Goal: Information Seeking & Learning: Learn about a topic

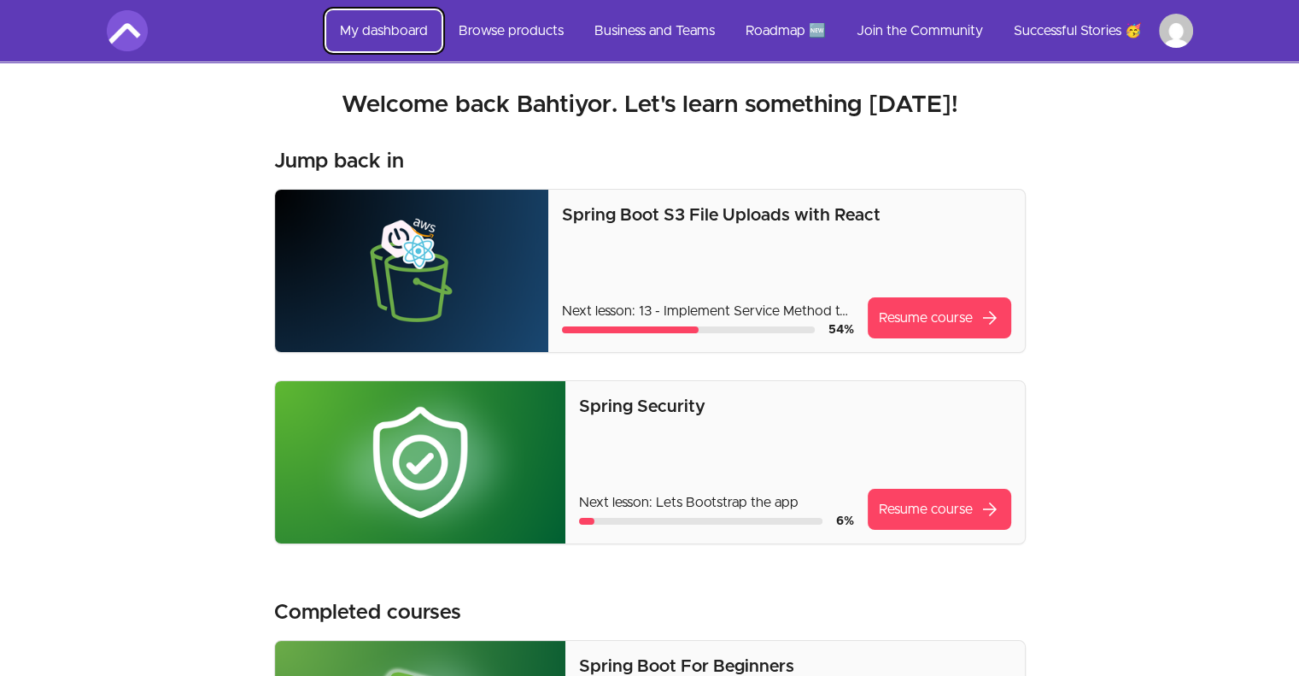
click at [377, 30] on link "My dashboard" at bounding box center [383, 30] width 115 height 41
click at [506, 36] on link "Browse products" at bounding box center [511, 30] width 132 height 41
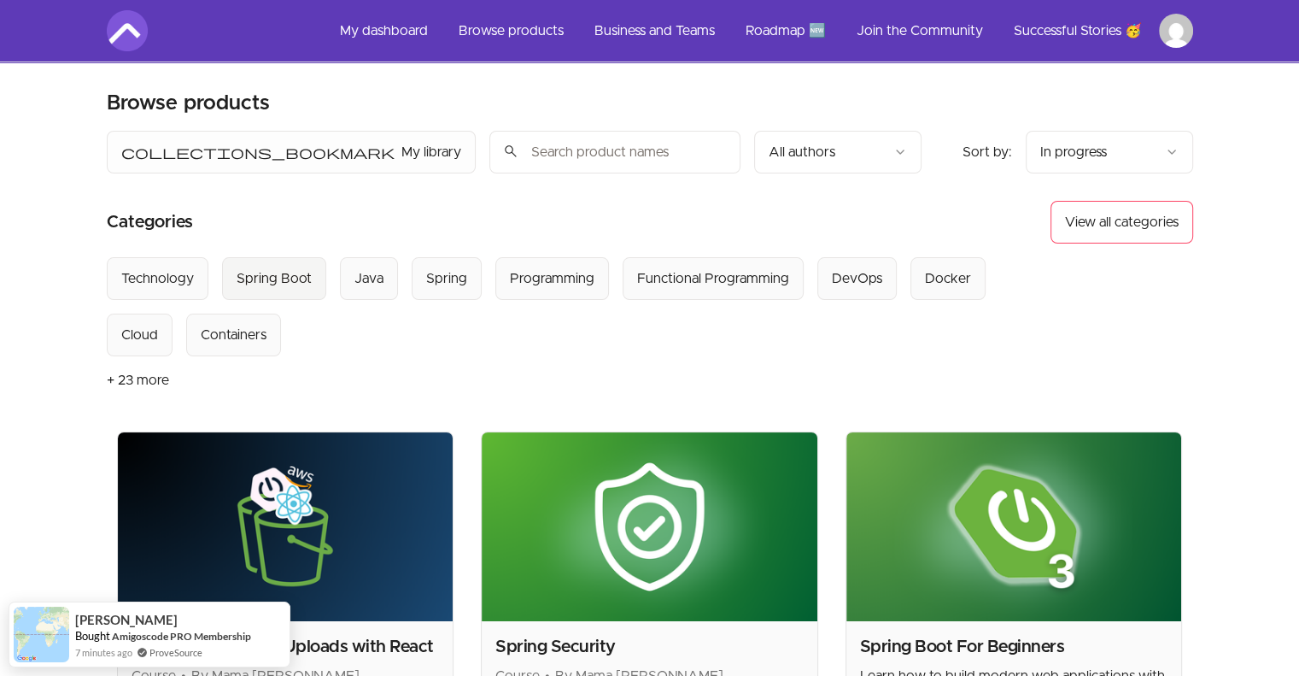
click at [282, 288] on Boot "Spring Boot" at bounding box center [274, 278] width 104 height 43
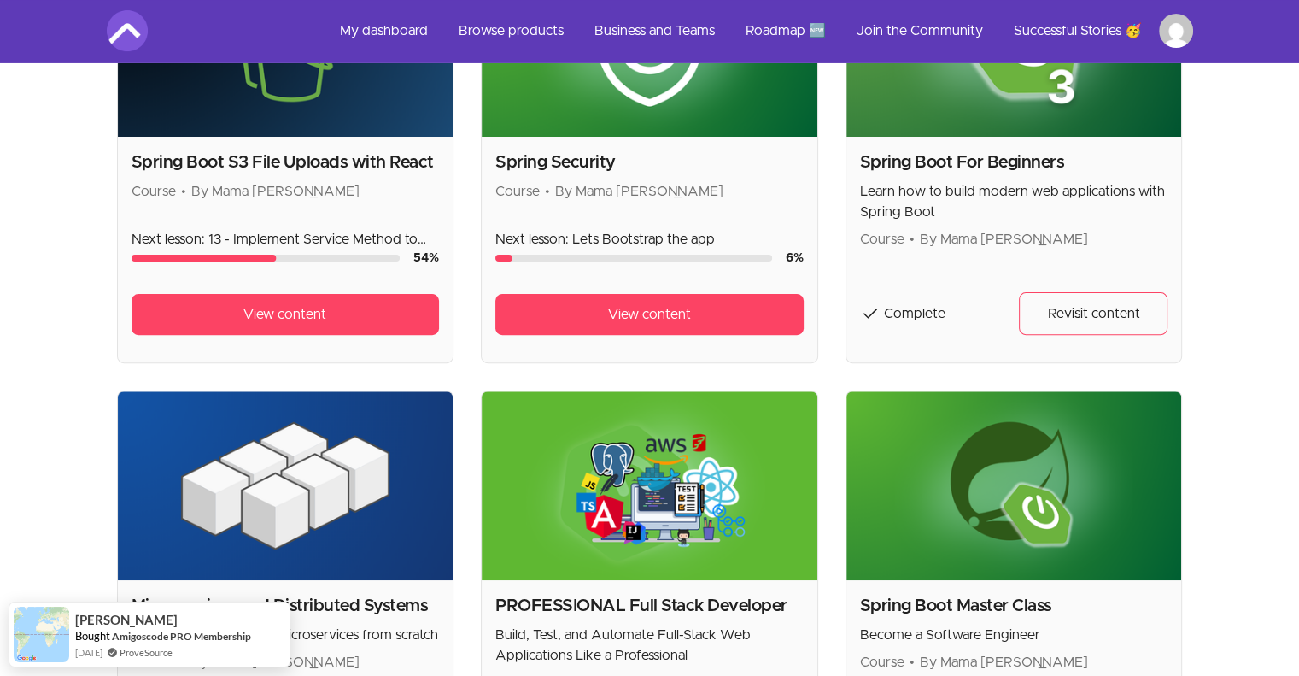
scroll to position [492, 0]
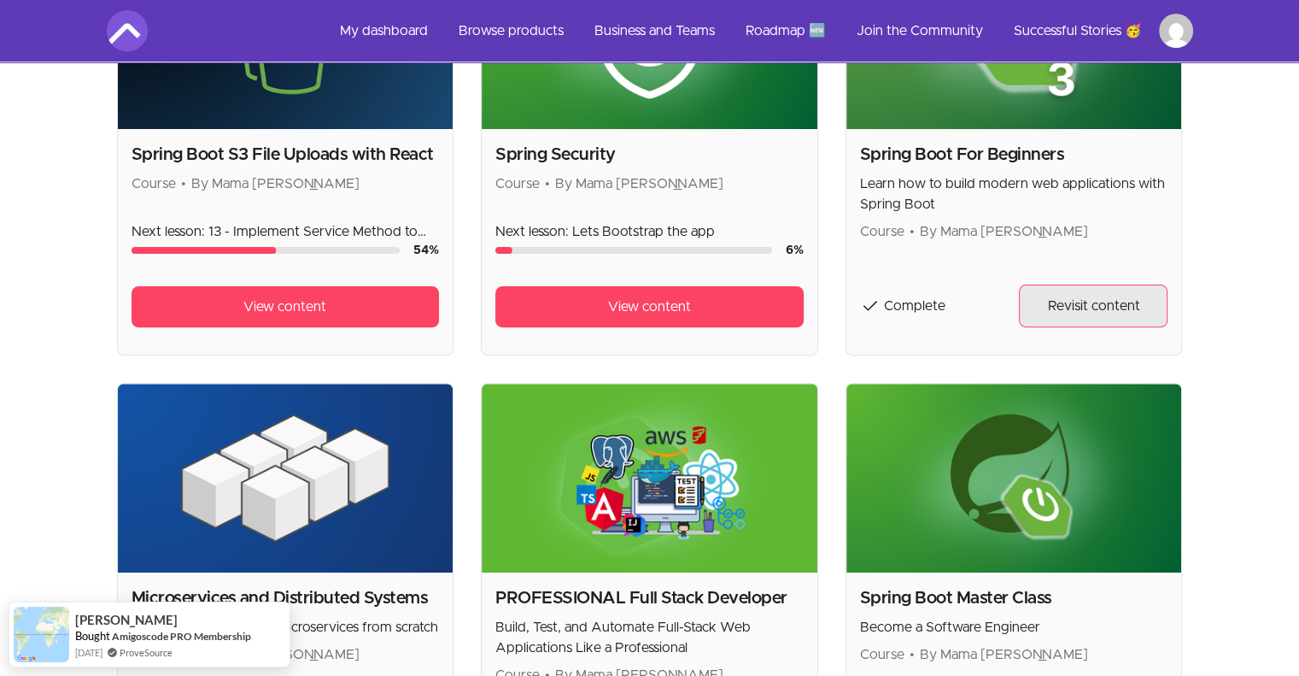
click at [1090, 313] on span "Revisit content" at bounding box center [1093, 305] width 92 height 20
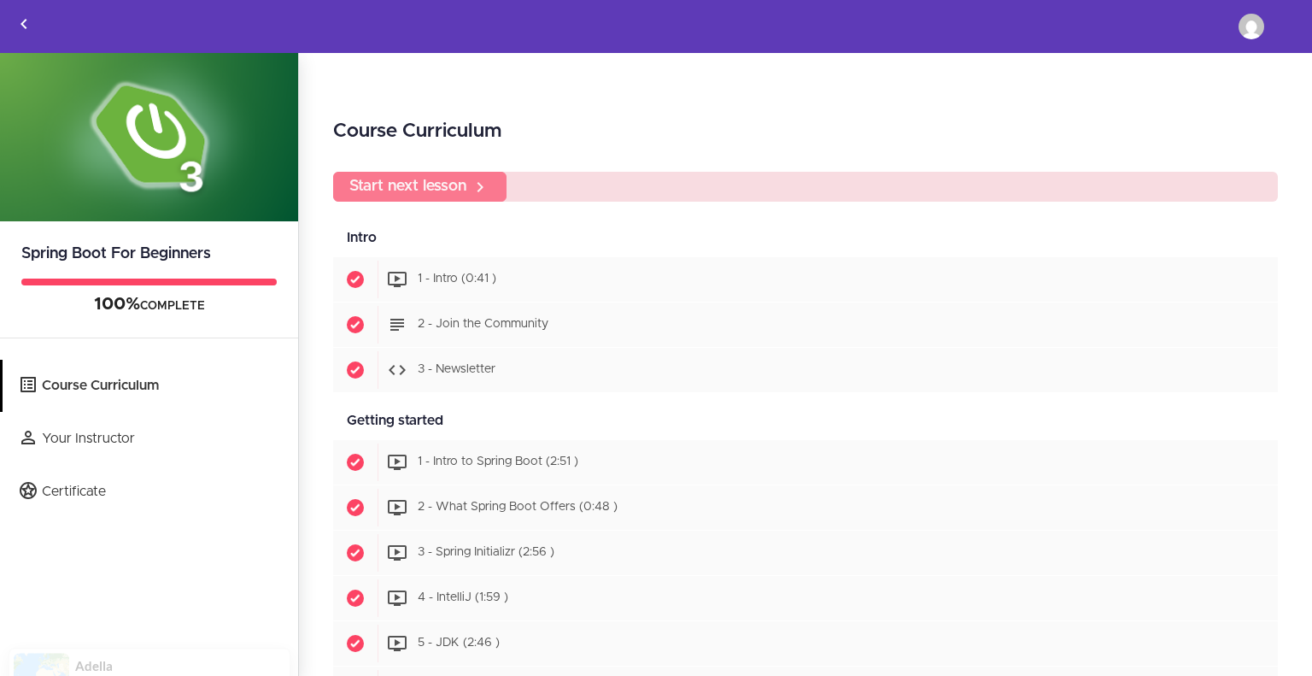
click at [475, 188] on div "Start next lesson" at bounding box center [805, 187] width 945 height 30
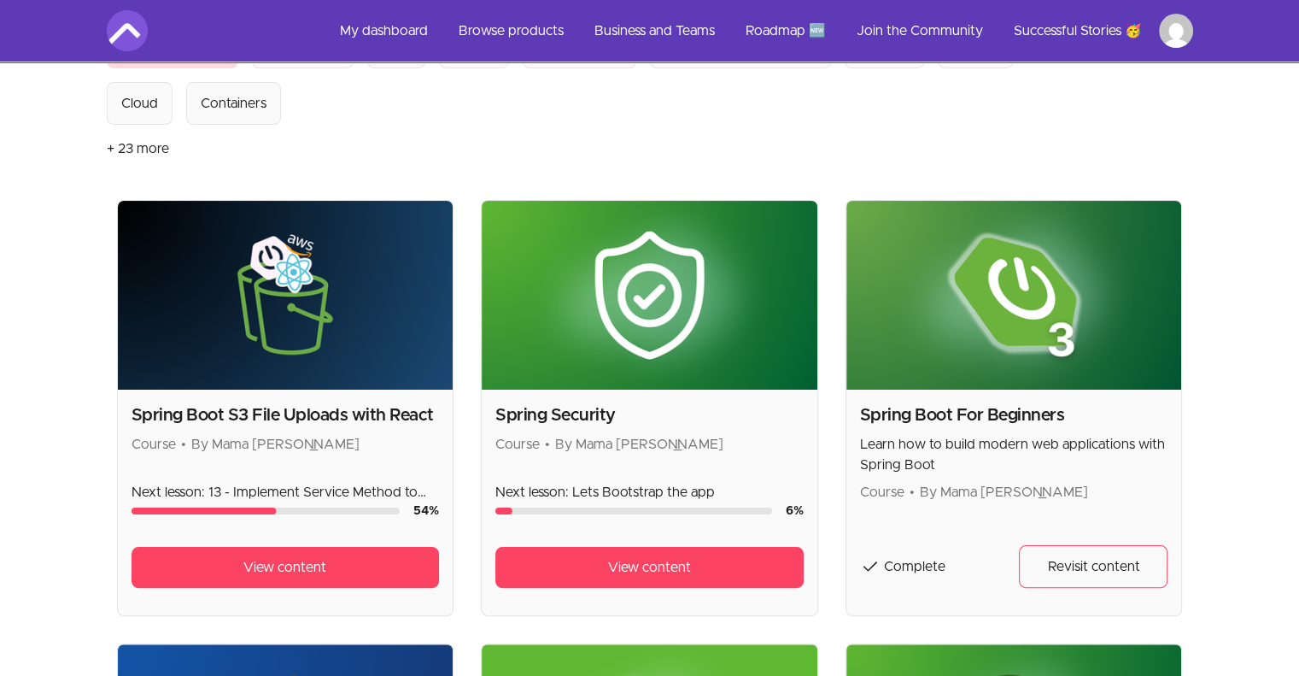
scroll to position [128, 0]
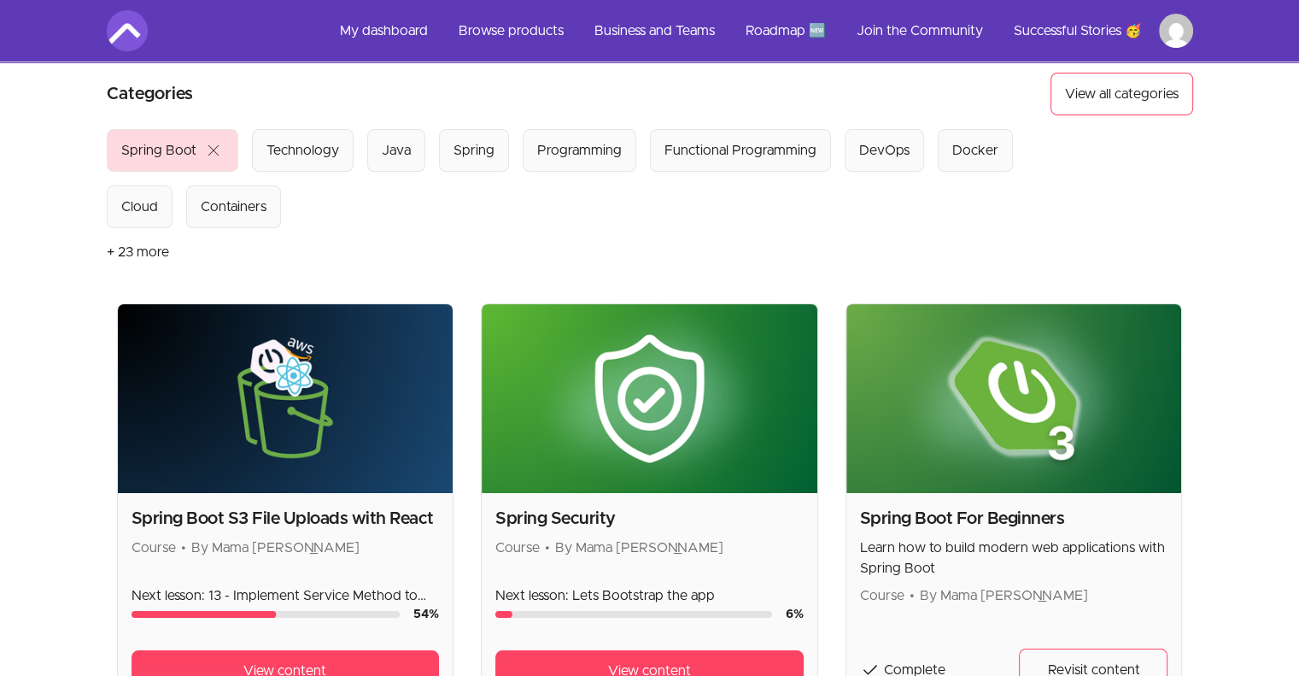
click at [140, 253] on button "+ 23 more" at bounding box center [138, 252] width 62 height 48
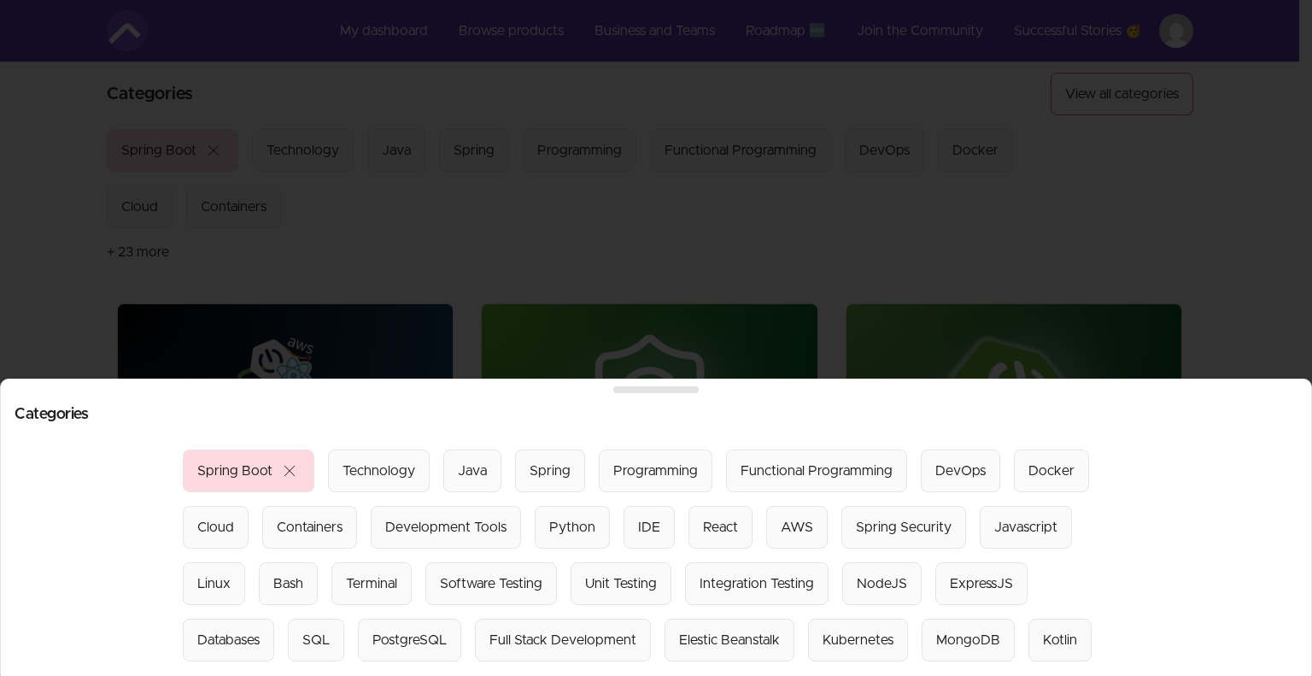
click at [1247, 312] on div at bounding box center [656, 338] width 1312 height 676
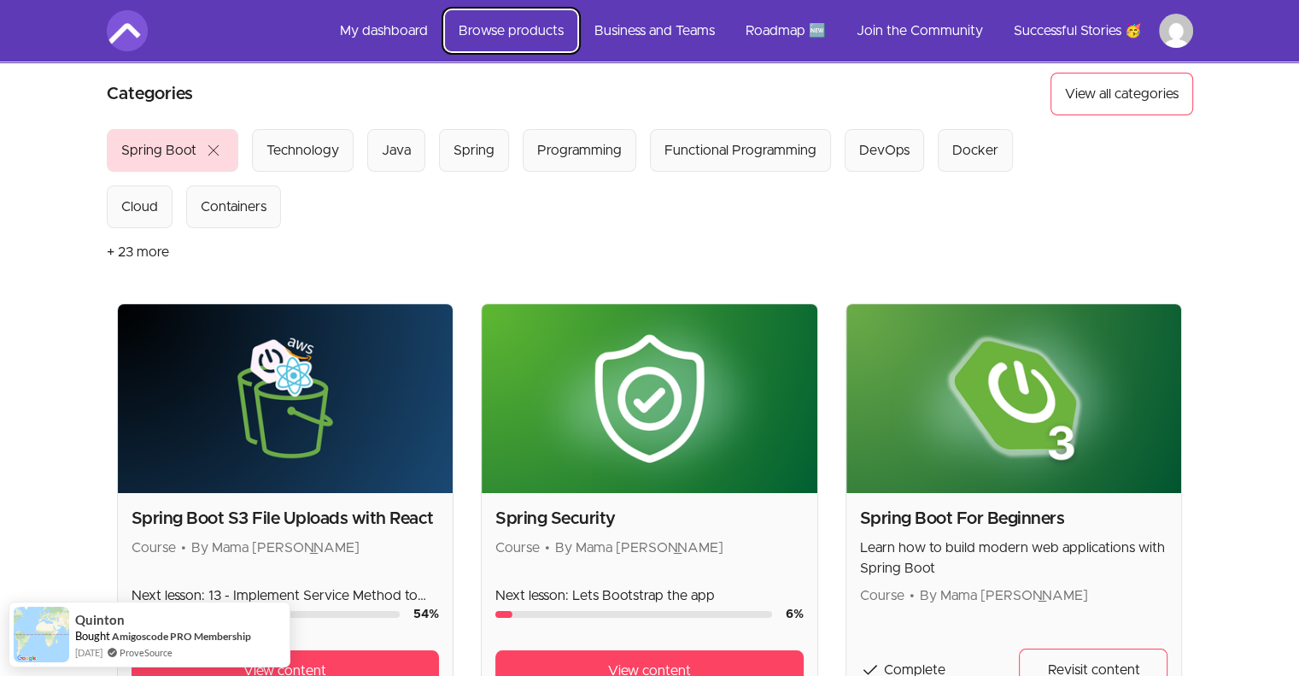
click at [529, 30] on link "Browse products" at bounding box center [511, 30] width 132 height 41
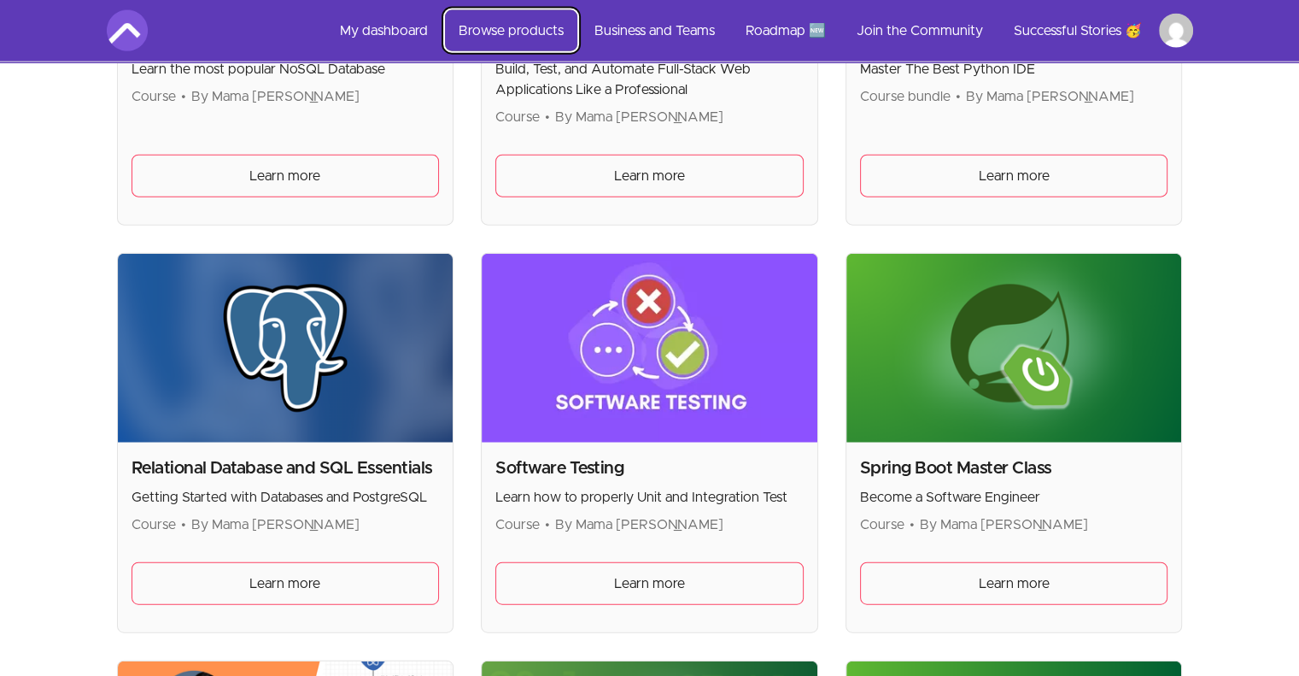
scroll to position [4024, 0]
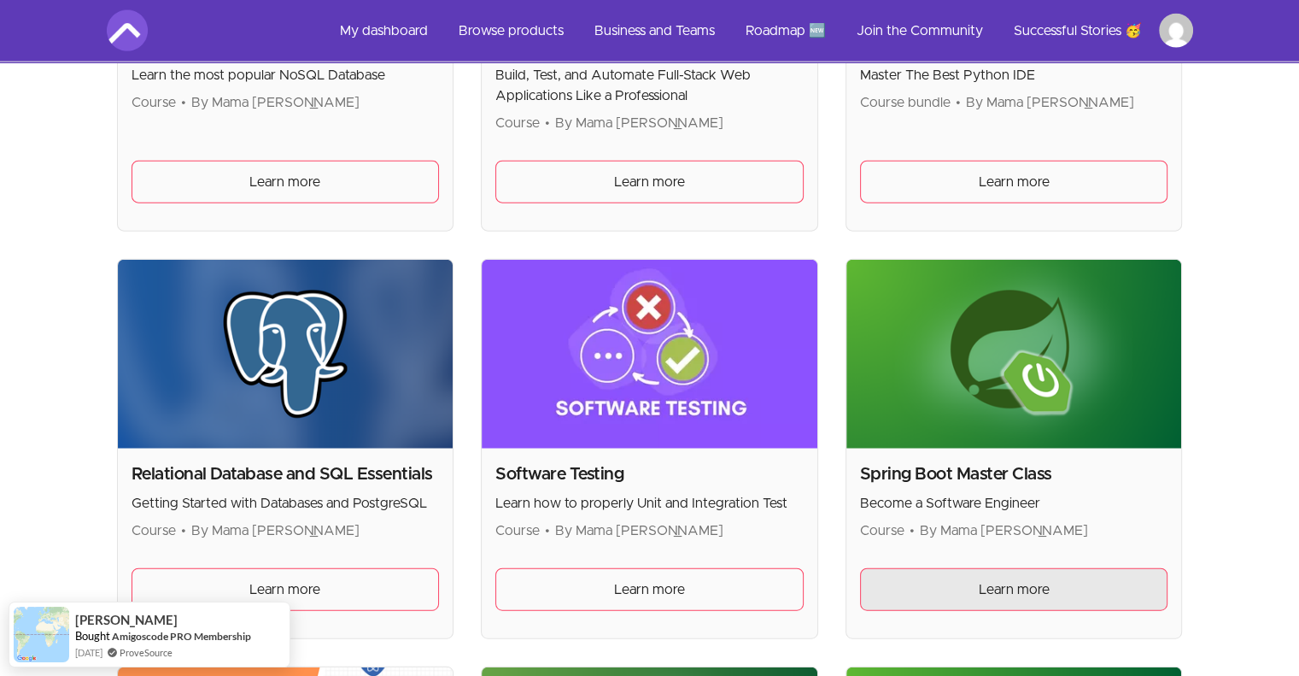
click at [1021, 579] on span "Learn more" at bounding box center [1014, 589] width 71 height 20
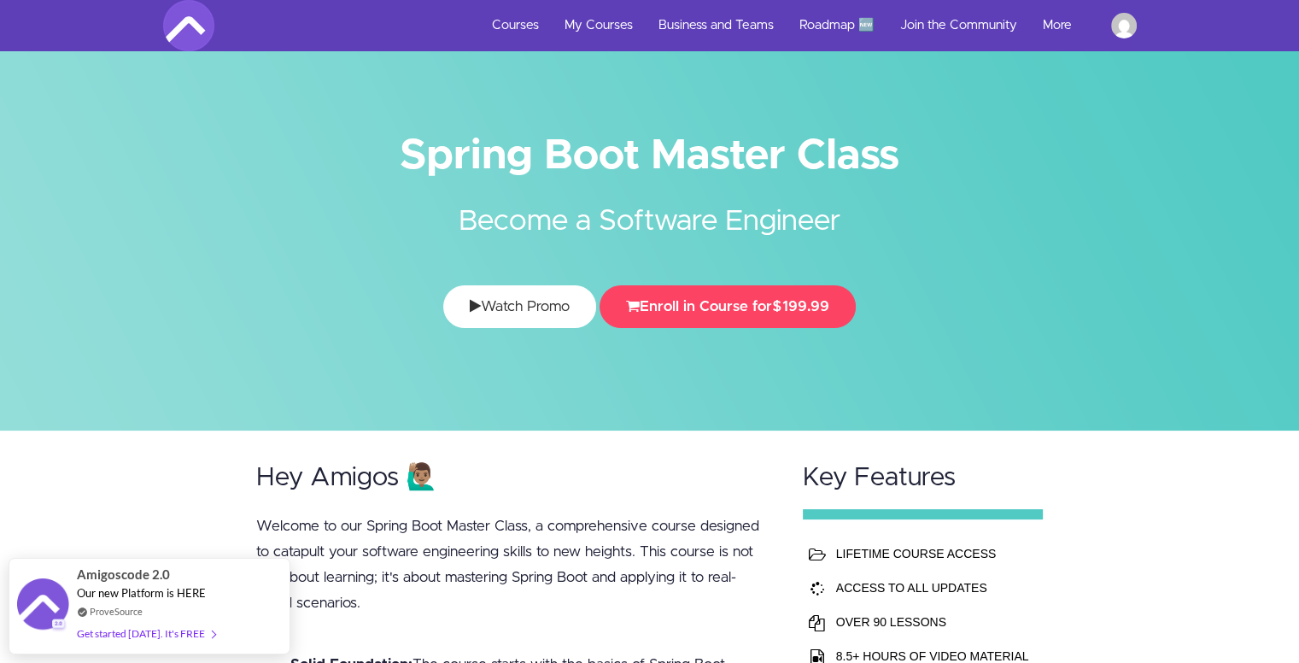
click at [536, 310] on link "Watch Promo" at bounding box center [519, 306] width 153 height 43
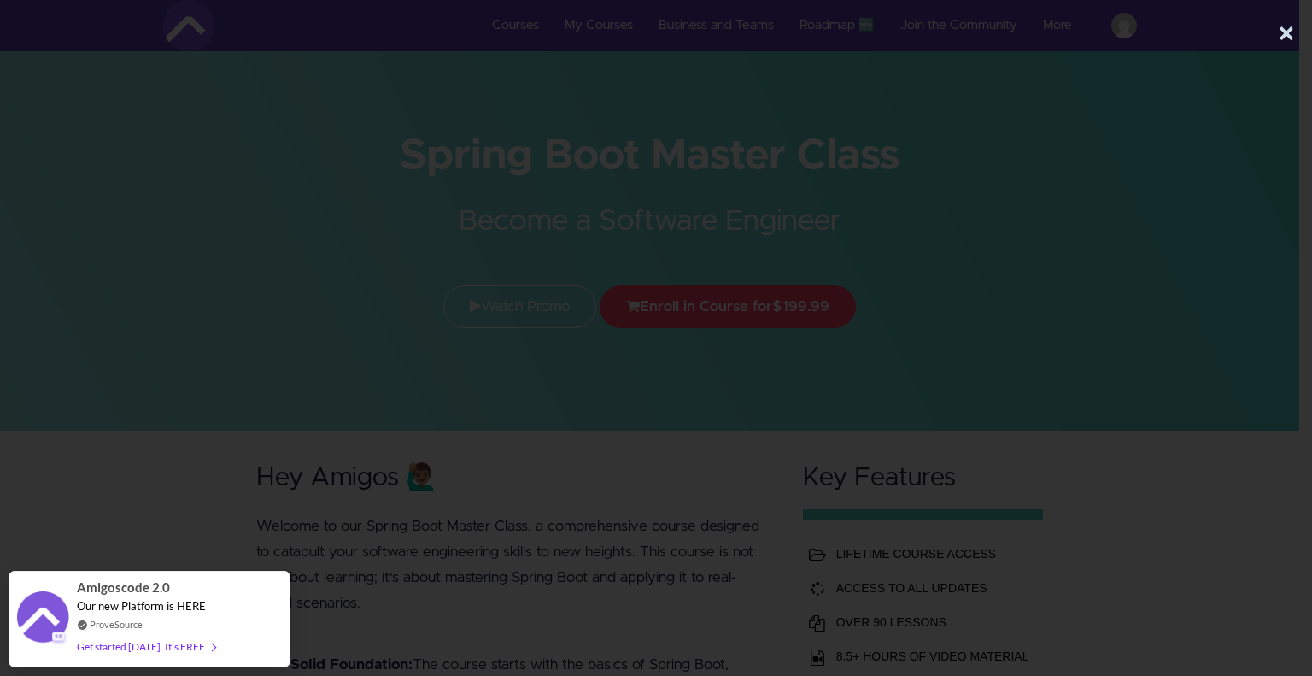
click at [1284, 33] on button "×" at bounding box center [1286, 34] width 17 height 34
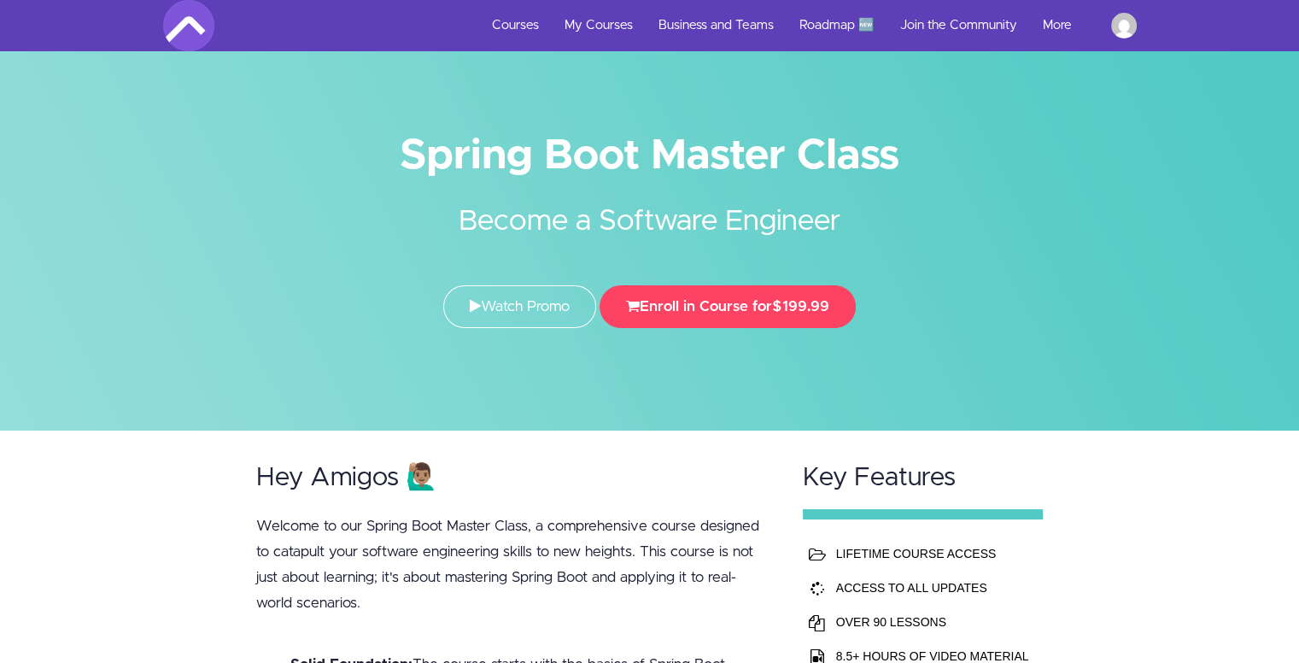
drag, startPoint x: 1308, startPoint y: 39, endPoint x: 1284, endPoint y: 33, distance: 24.6
click at [898, 550] on td "LIFETIME COURSE ACCESS" at bounding box center [933, 553] width 202 height 34
click at [704, 308] on button "Enroll in Course for $199.99" at bounding box center [728, 306] width 256 height 43
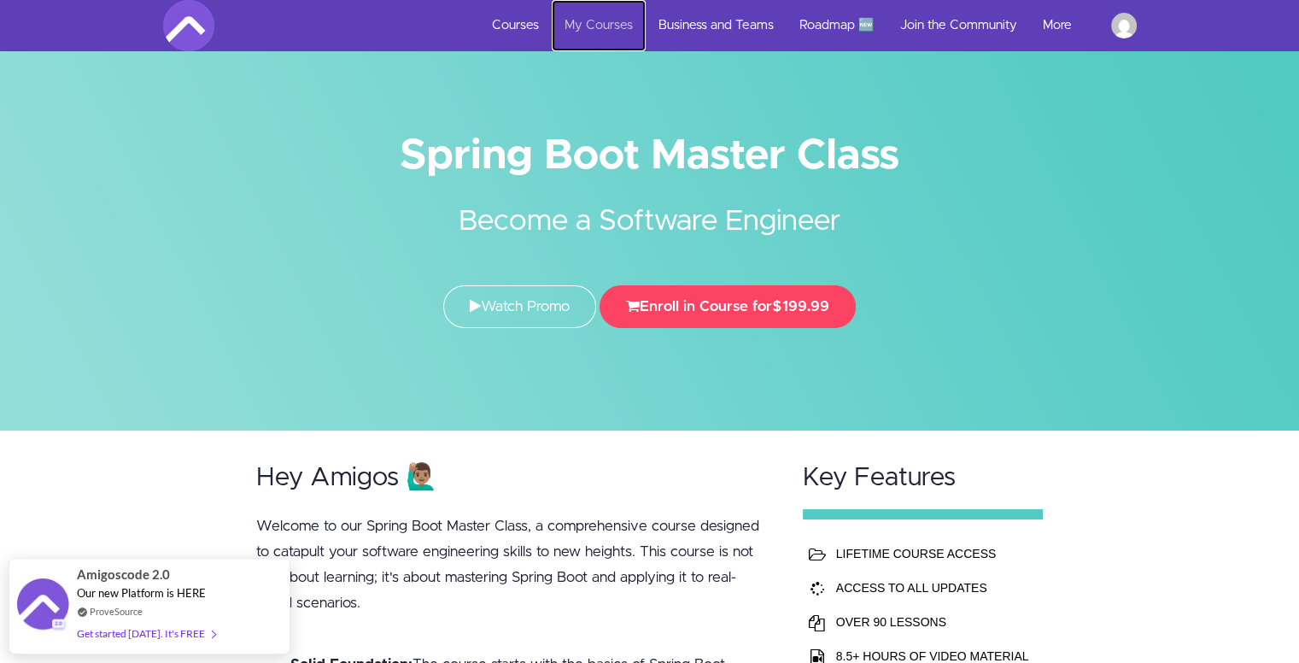
click at [569, 20] on link "My Courses" at bounding box center [599, 25] width 94 height 51
click at [502, 26] on link "Courses" at bounding box center [515, 25] width 73 height 51
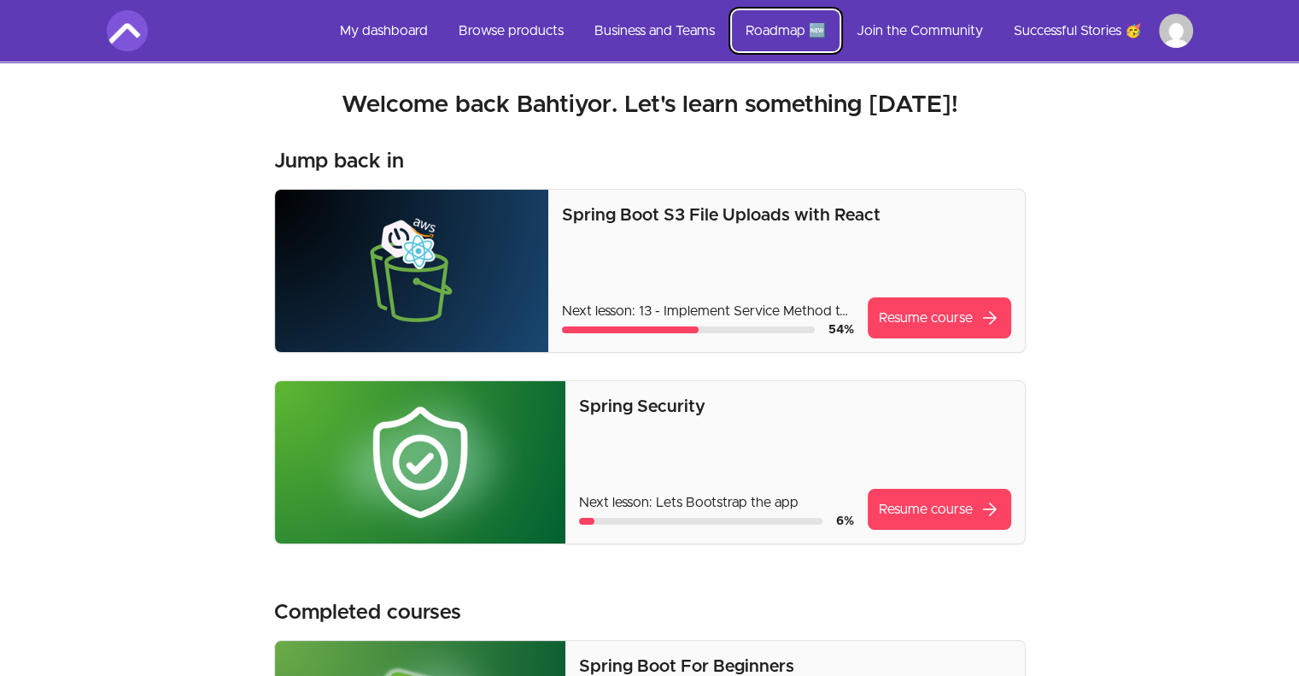
click at [773, 33] on link "Roadmap 🆕" at bounding box center [786, 30] width 108 height 41
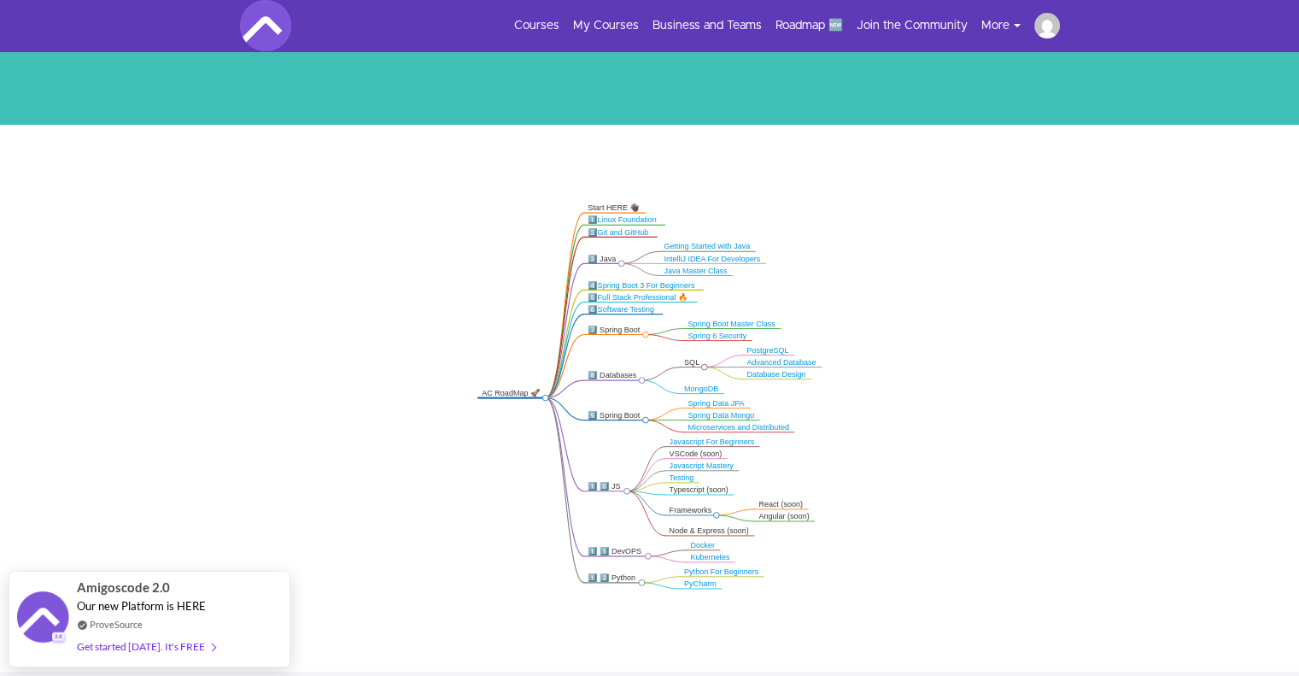
scroll to position [215, 0]
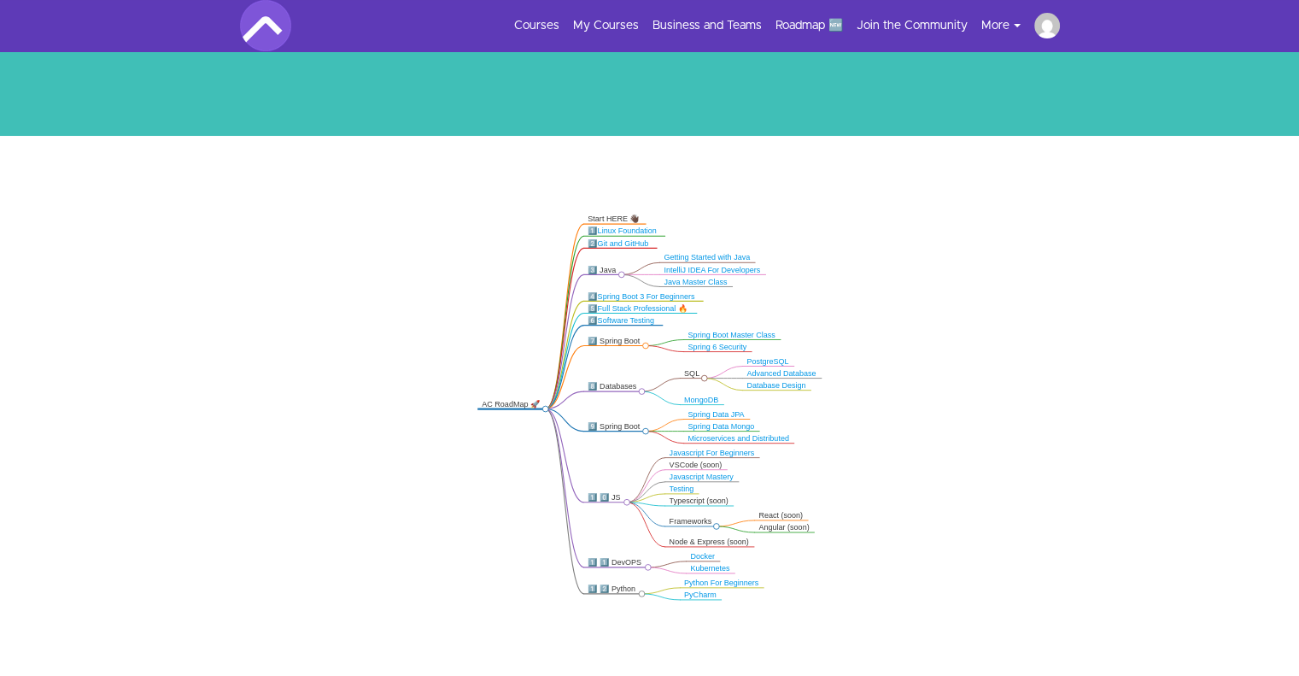
click at [997, 254] on icon ".markmap{font:300 16px/20px sans-serif}.markmap-link{fill:none}.markmap-node>ci…" at bounding box center [649, 407] width 1299 height 406
click at [687, 279] on link "Java Master Class" at bounding box center [695, 282] width 63 height 9
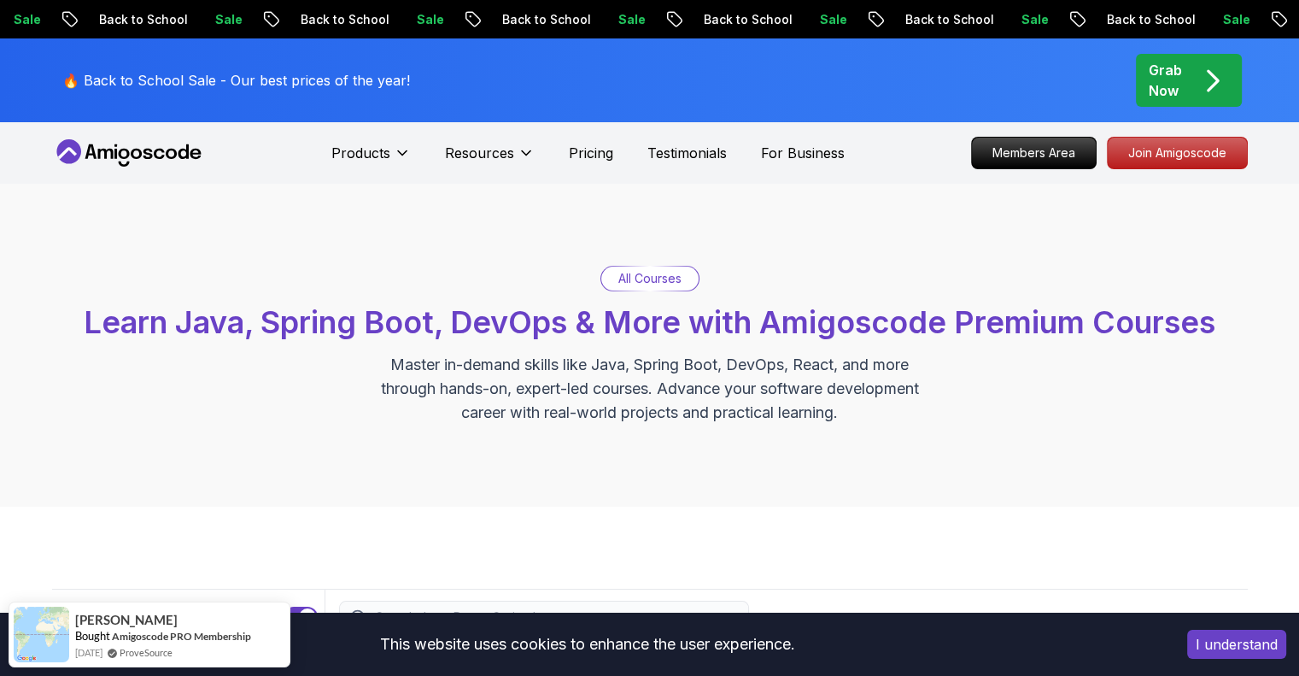
click at [659, 279] on p "All Courses" at bounding box center [649, 278] width 63 height 17
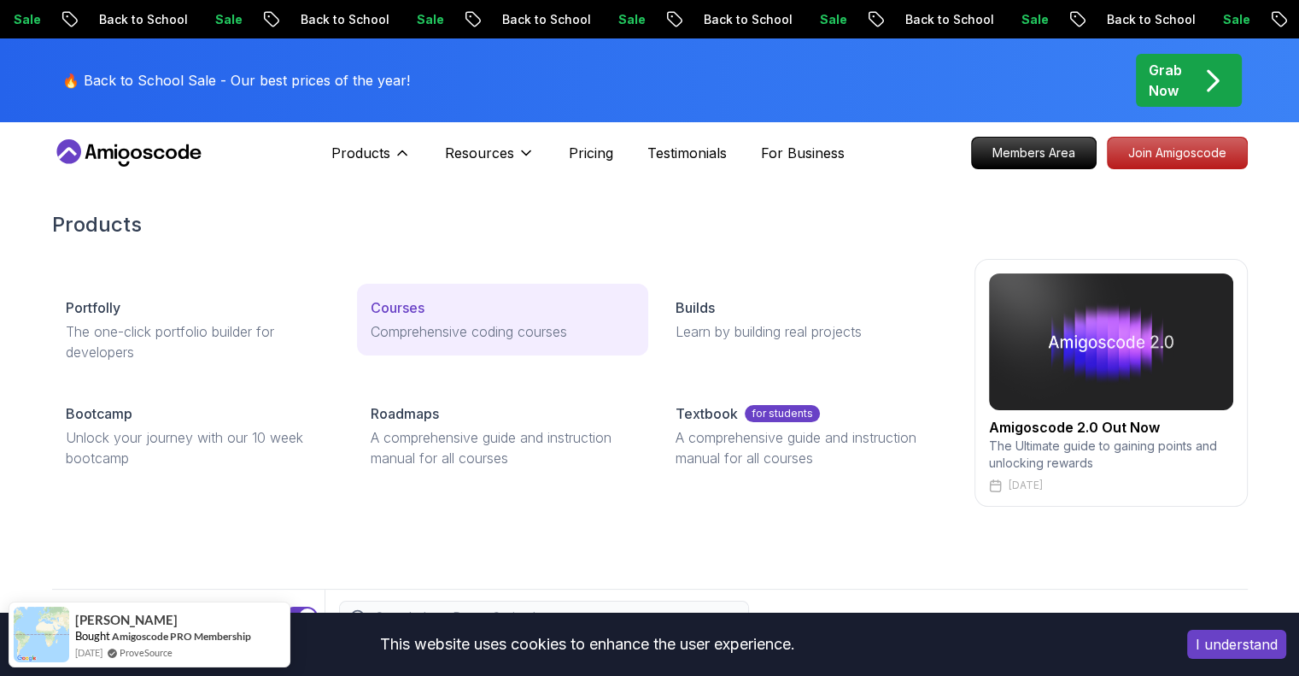
click at [411, 301] on p "Courses" at bounding box center [398, 307] width 54 height 20
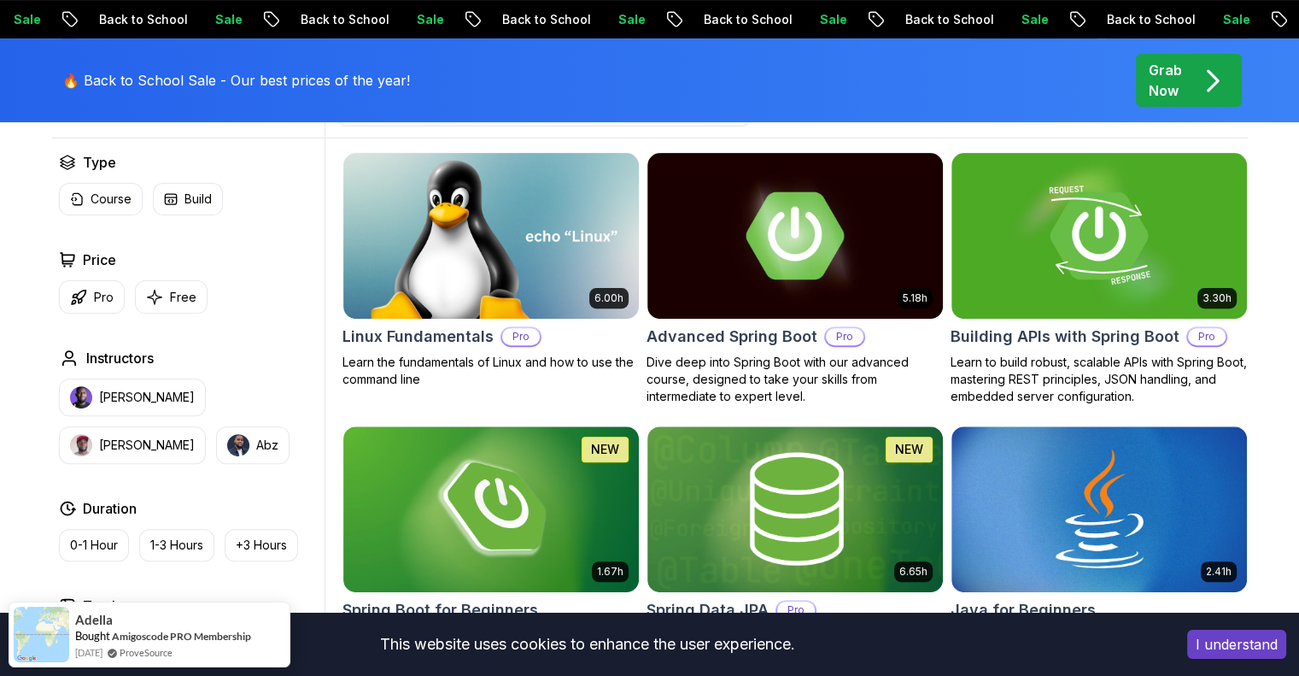
scroll to position [516, 0]
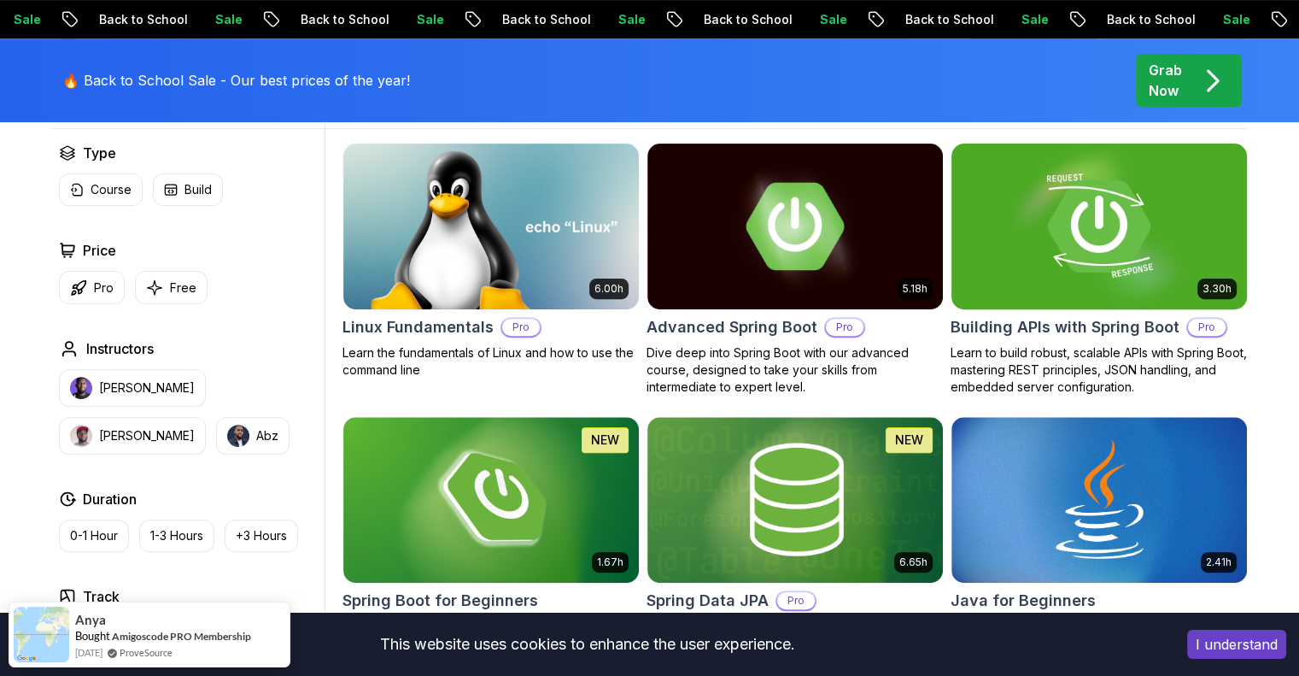
click at [1107, 258] on img at bounding box center [1099, 225] width 310 height 173
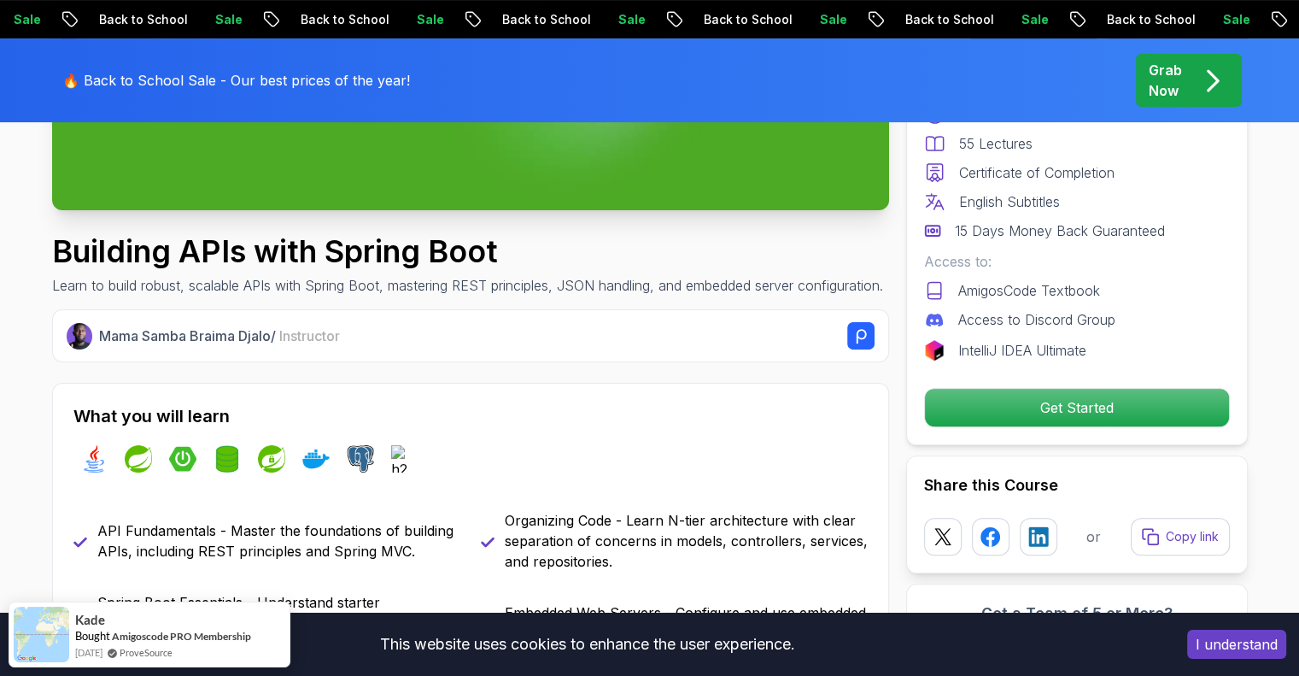
scroll to position [477, 0]
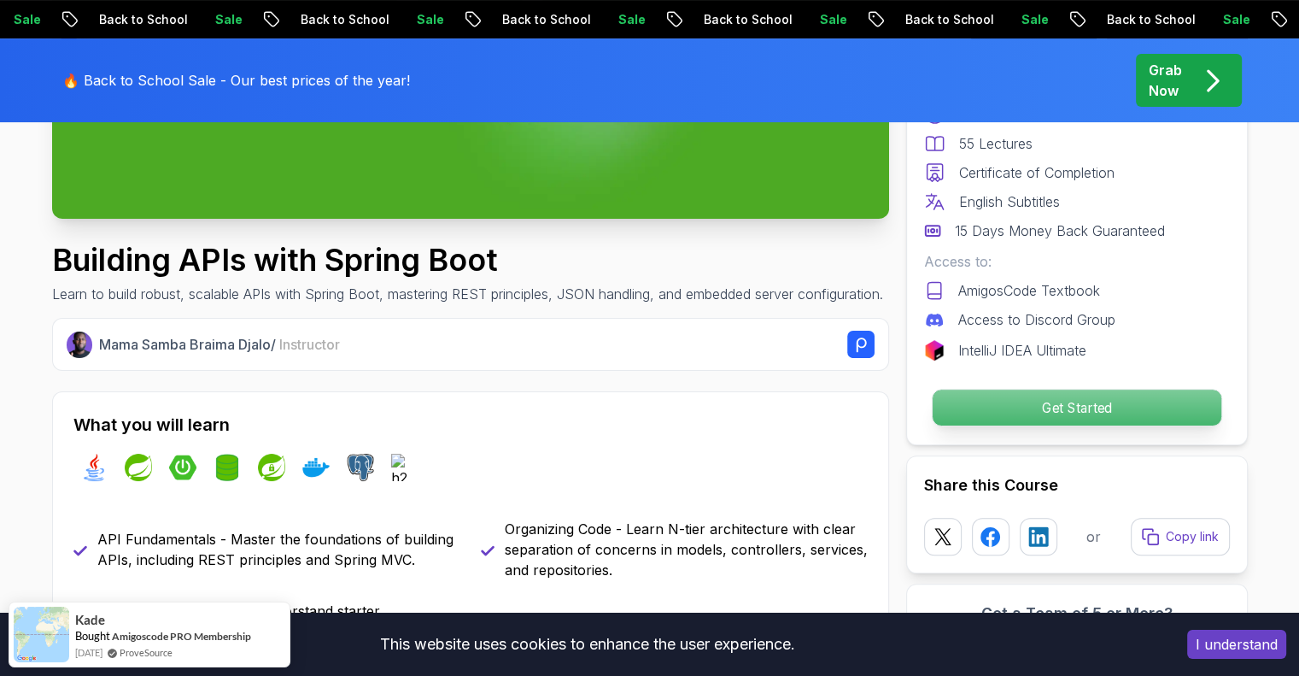
click at [1056, 399] on p "Get Started" at bounding box center [1076, 407] width 289 height 36
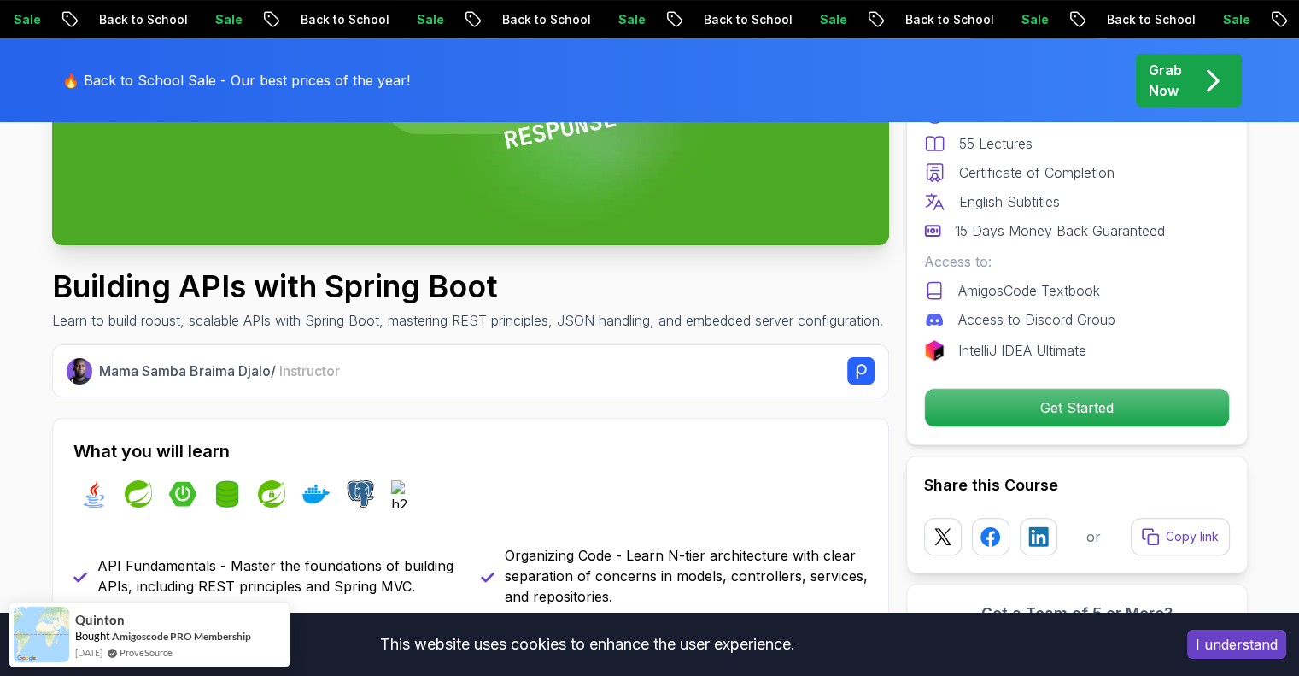
scroll to position [0, 0]
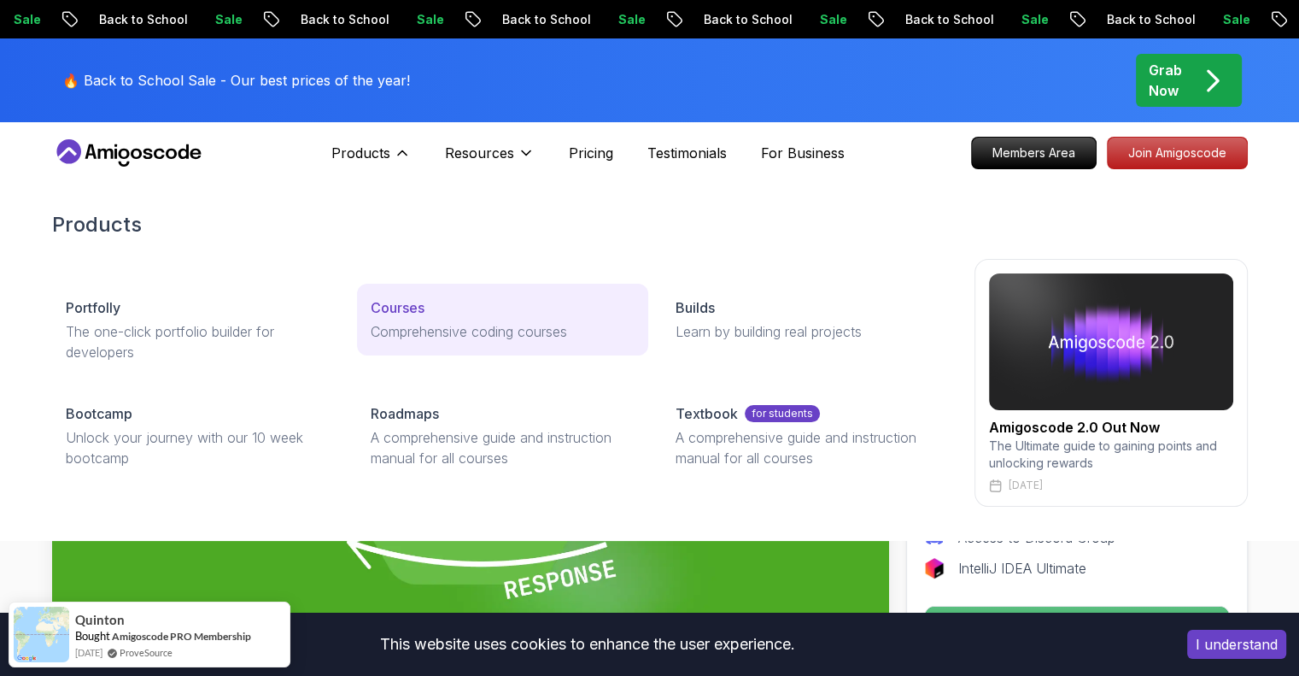
click at [392, 310] on p "Courses" at bounding box center [398, 307] width 54 height 20
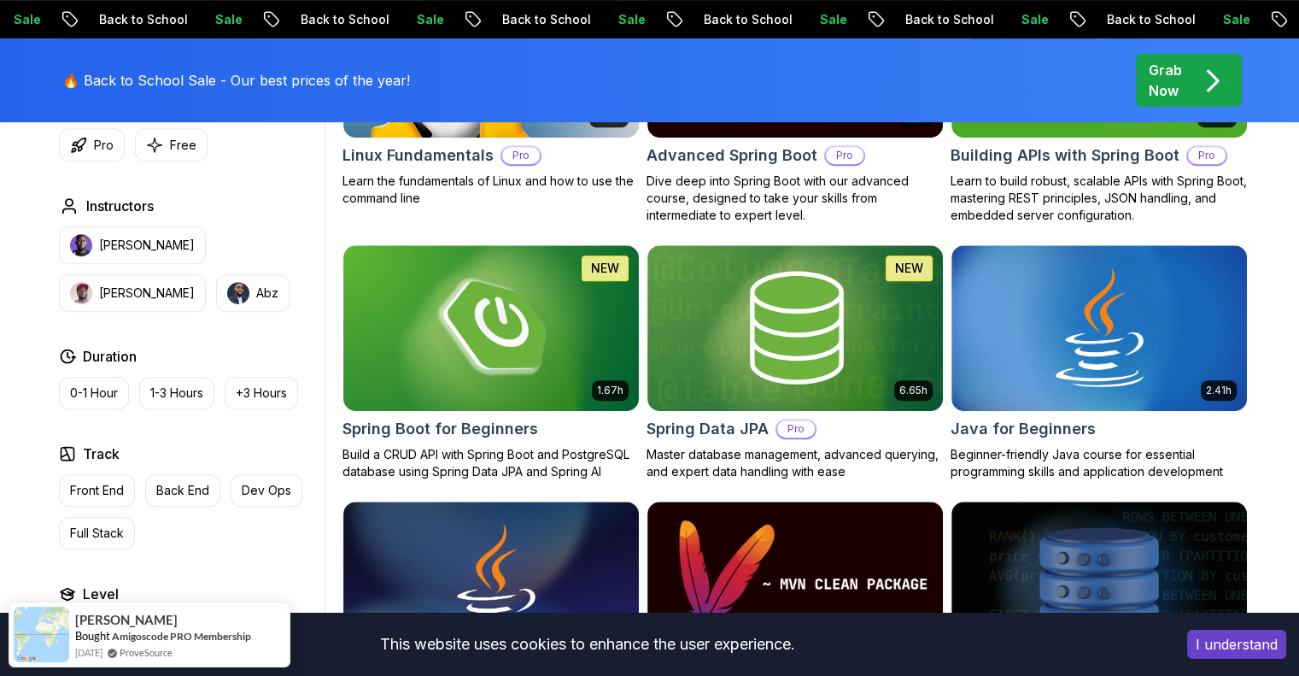
scroll to position [744, 0]
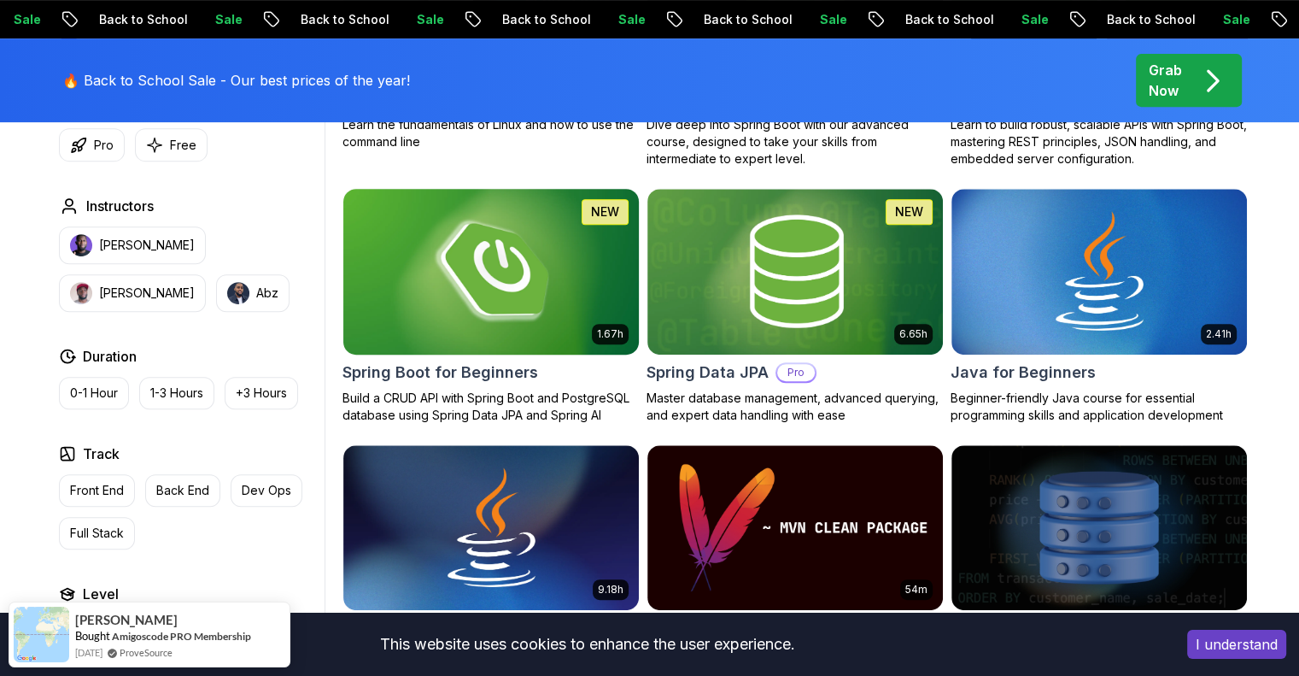
click at [504, 325] on img at bounding box center [491, 270] width 310 height 173
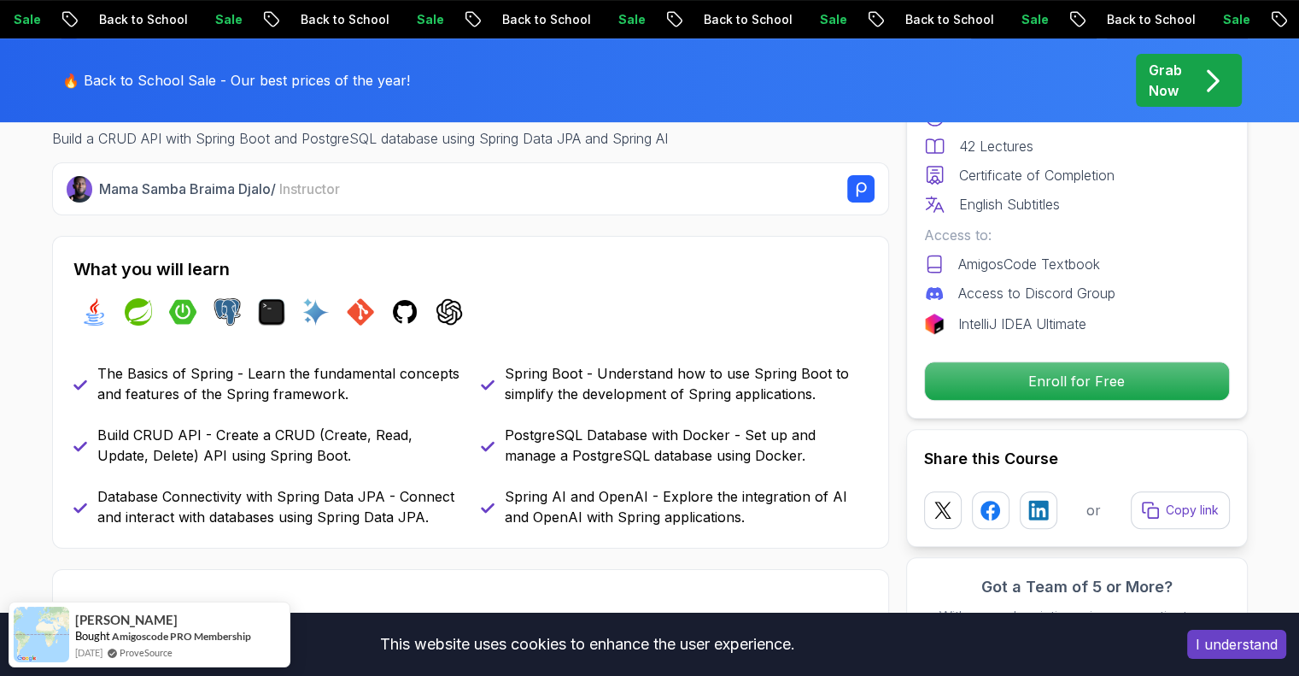
scroll to position [604, 0]
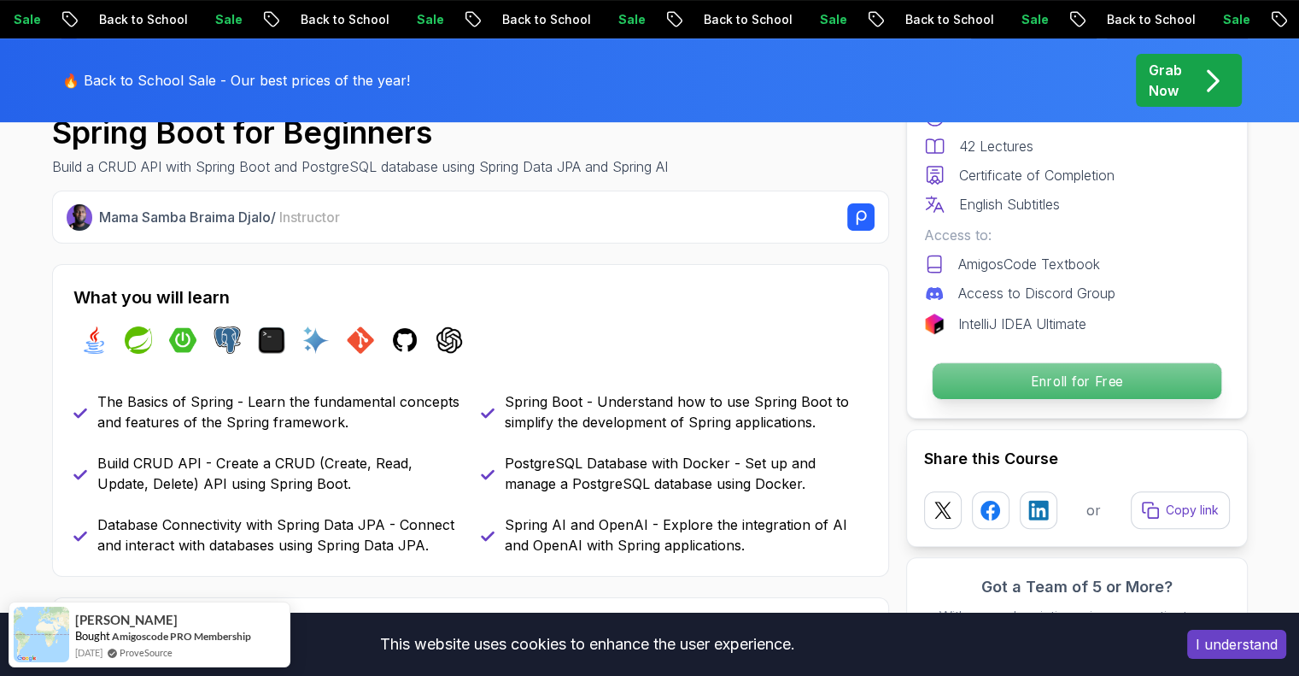
click at [1059, 380] on p "Enroll for Free" at bounding box center [1076, 381] width 289 height 36
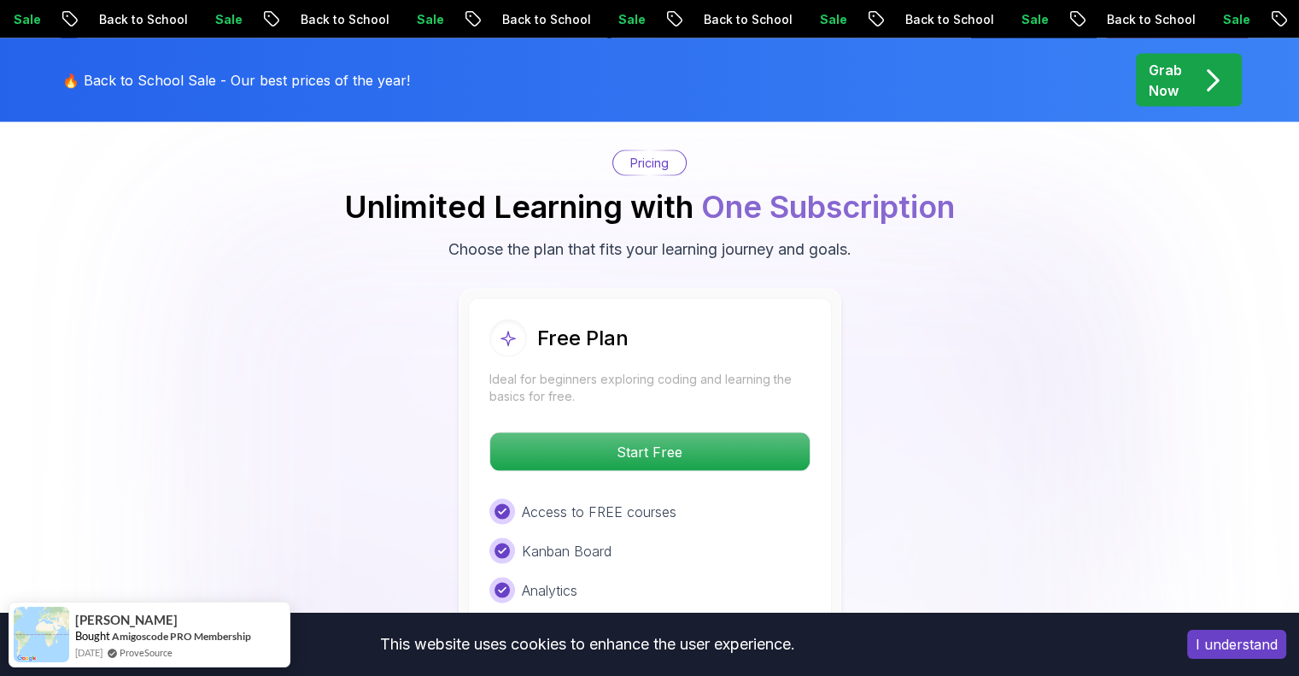
scroll to position [3471, 0]
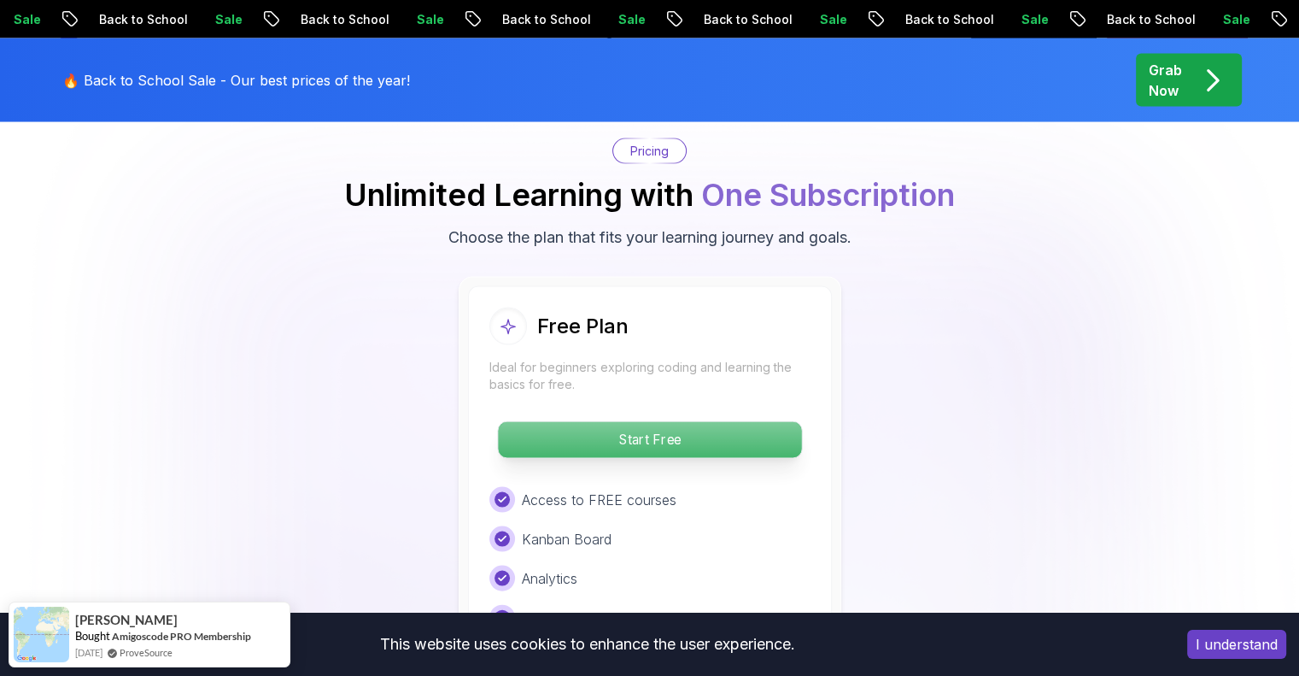
click at [738, 422] on p "Start Free" at bounding box center [649, 440] width 303 height 36
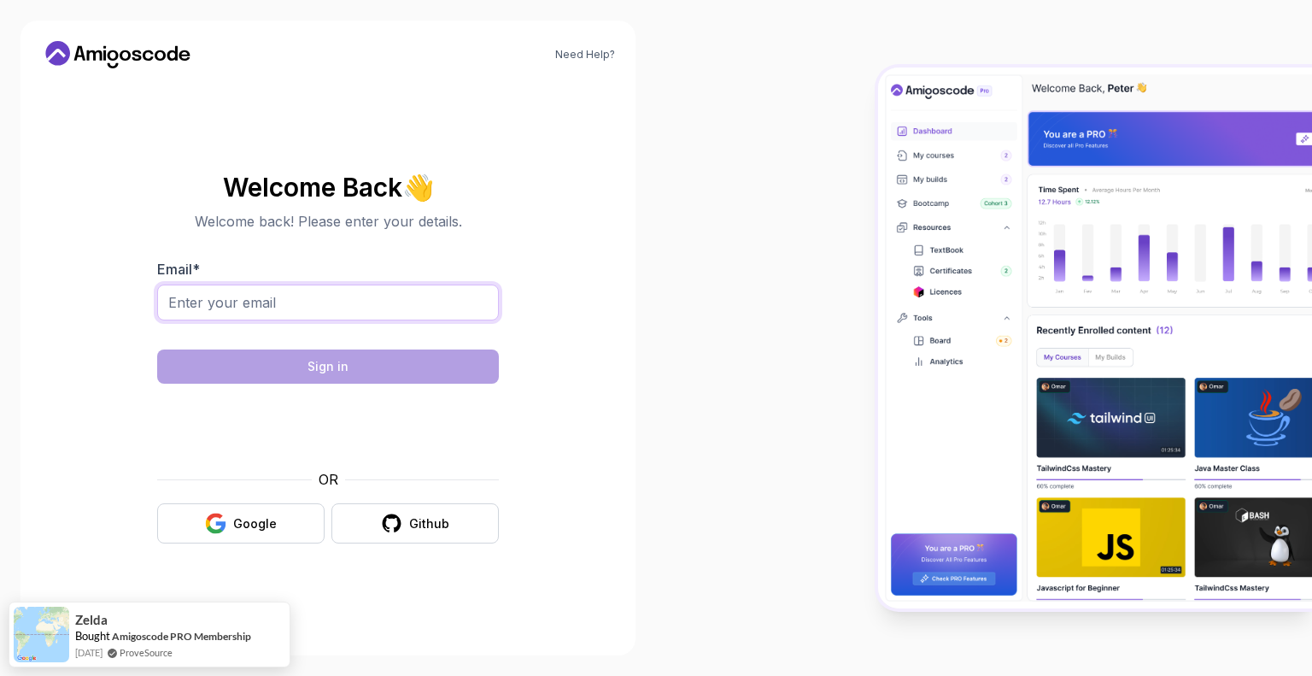
click at [352, 307] on input "Email *" at bounding box center [328, 302] width 342 height 36
type input "[EMAIL_ADDRESS][DOMAIN_NAME]"
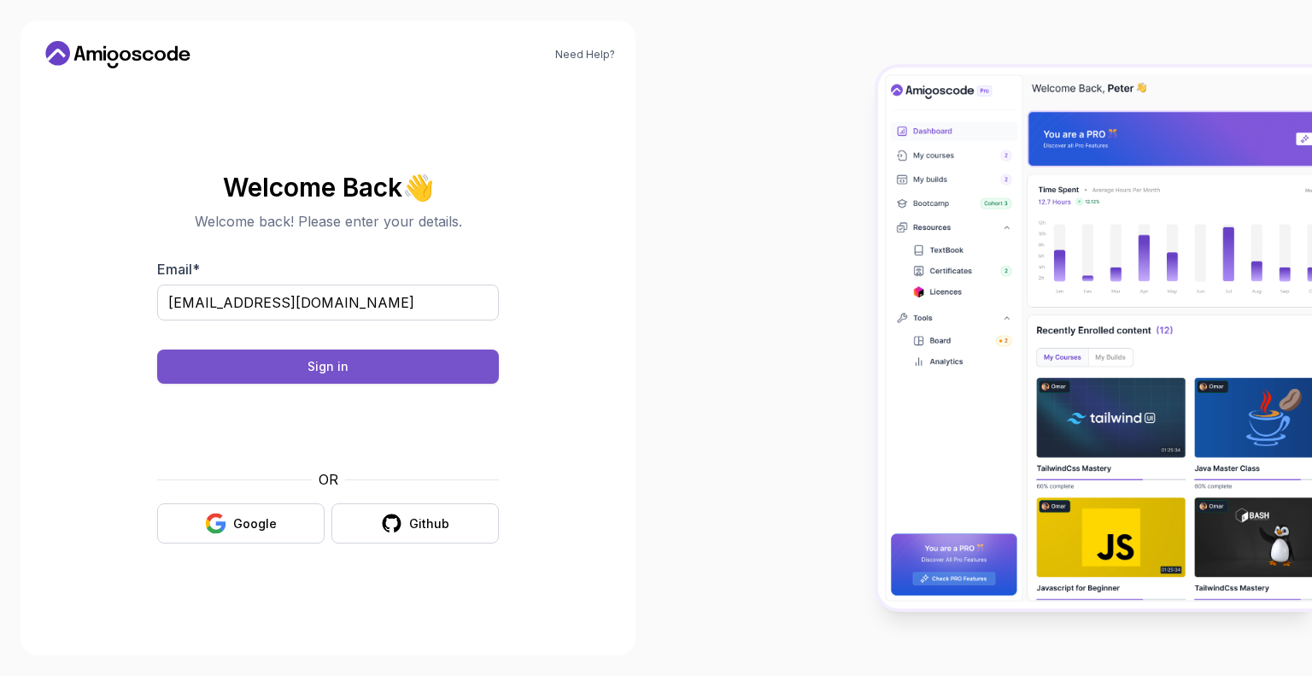
click at [415, 375] on button "Sign in" at bounding box center [328, 366] width 342 height 34
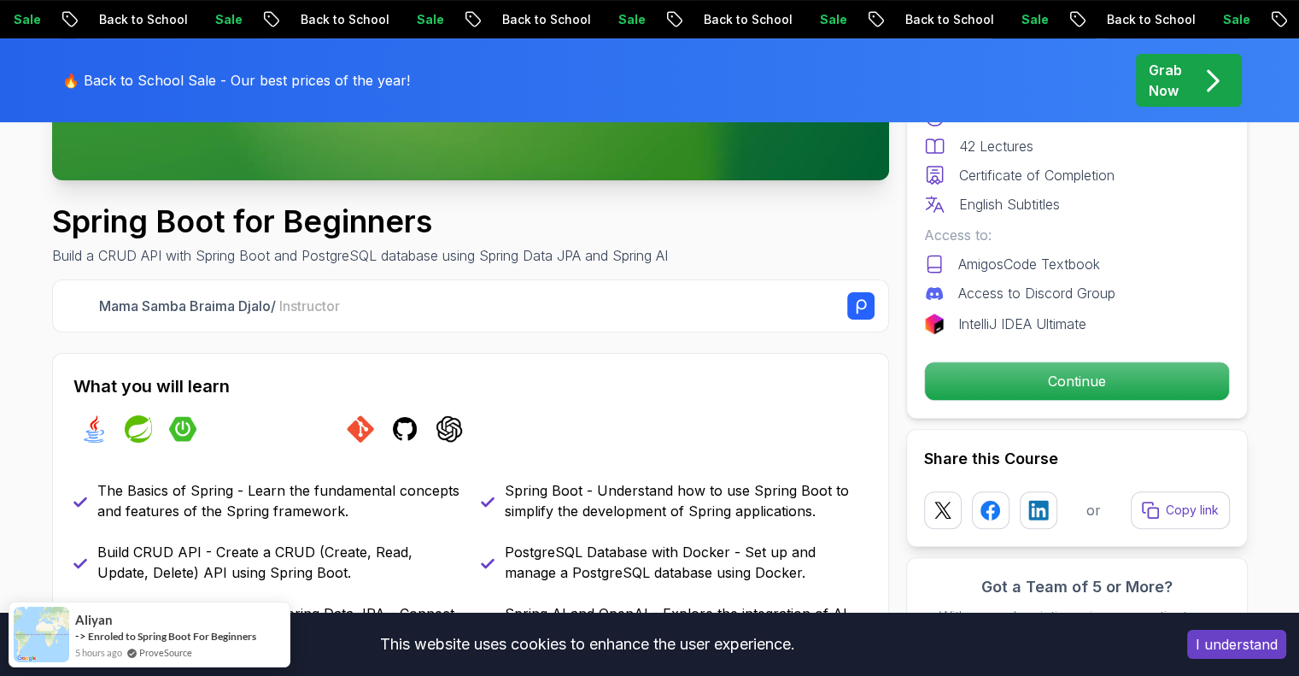
scroll to position [524, 0]
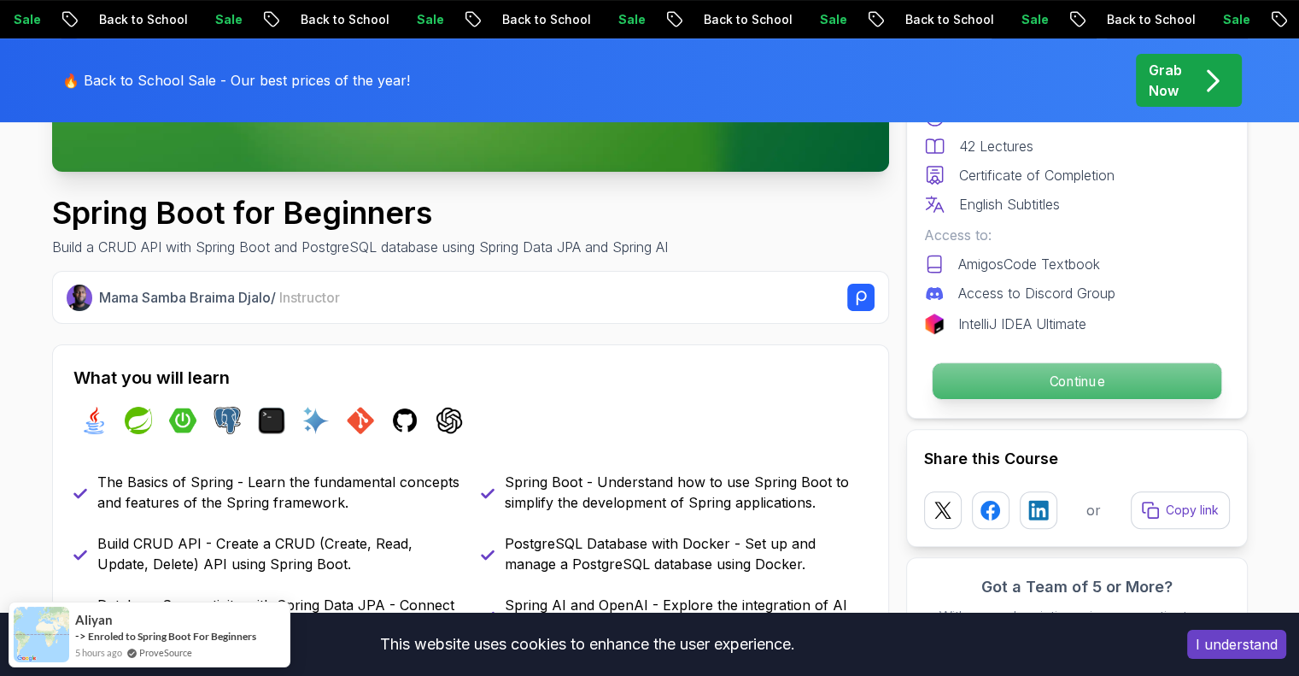
click at [1104, 378] on p "Continue" at bounding box center [1076, 381] width 289 height 36
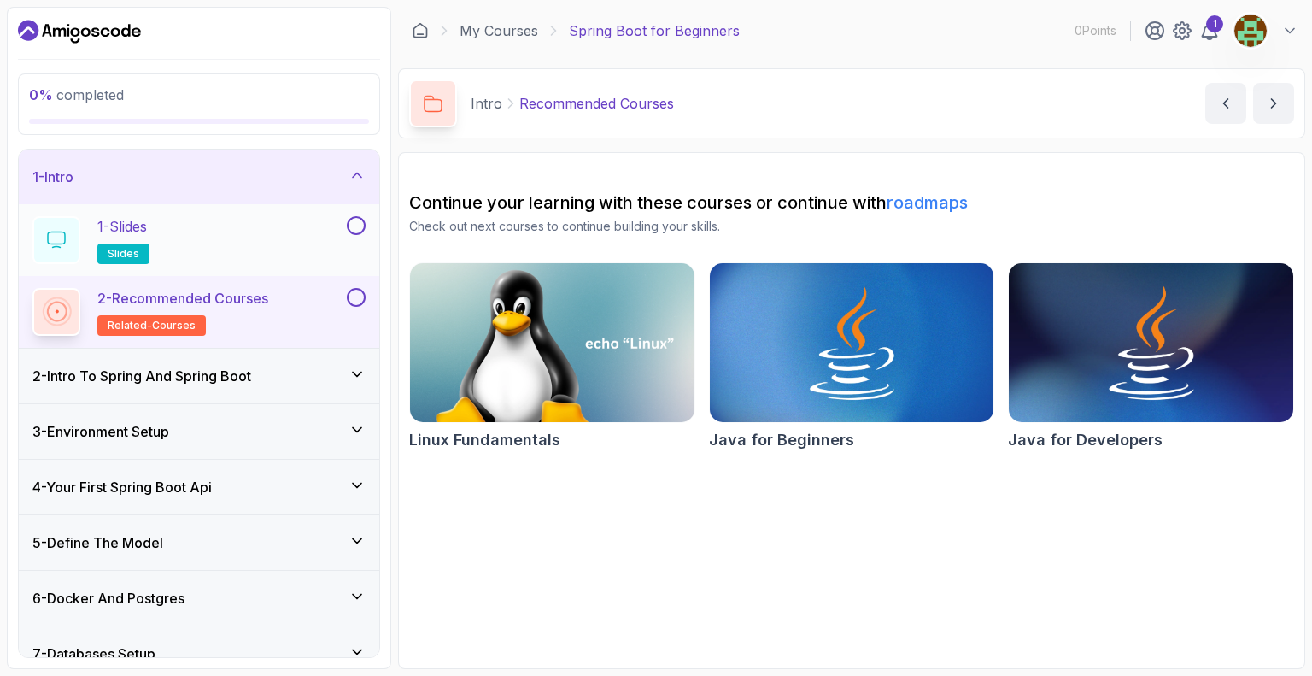
click at [175, 238] on div "1 - Slides slides" at bounding box center [187, 240] width 311 height 48
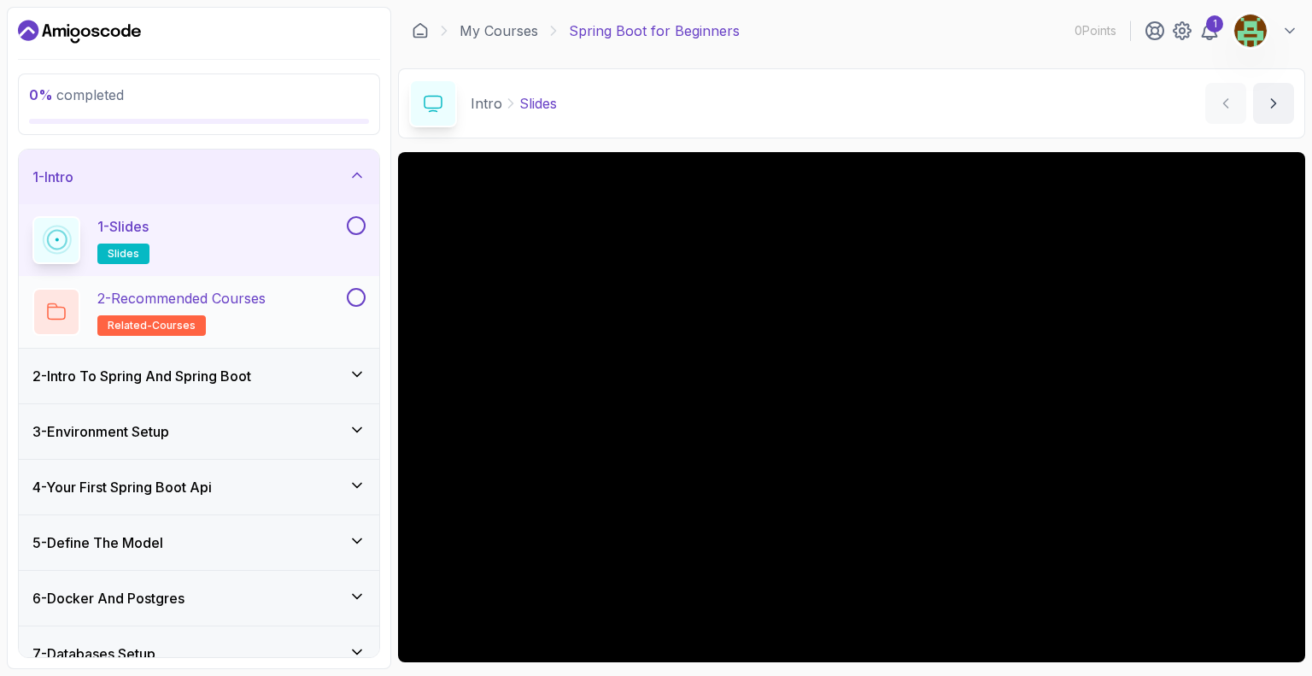
click at [253, 306] on p "2 - Recommended Courses" at bounding box center [181, 298] width 168 height 20
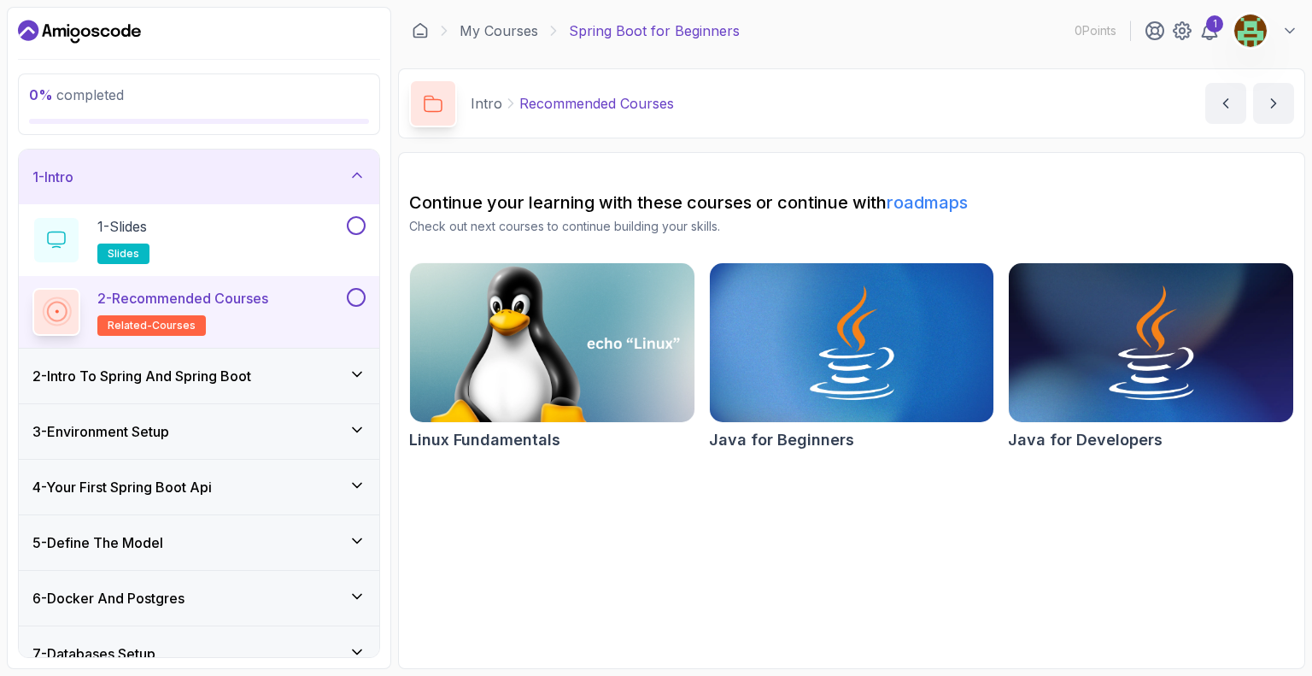
click at [507, 344] on img at bounding box center [552, 342] width 298 height 167
click at [307, 369] on div "2 - Intro To Spring And Spring Boot" at bounding box center [198, 376] width 333 height 20
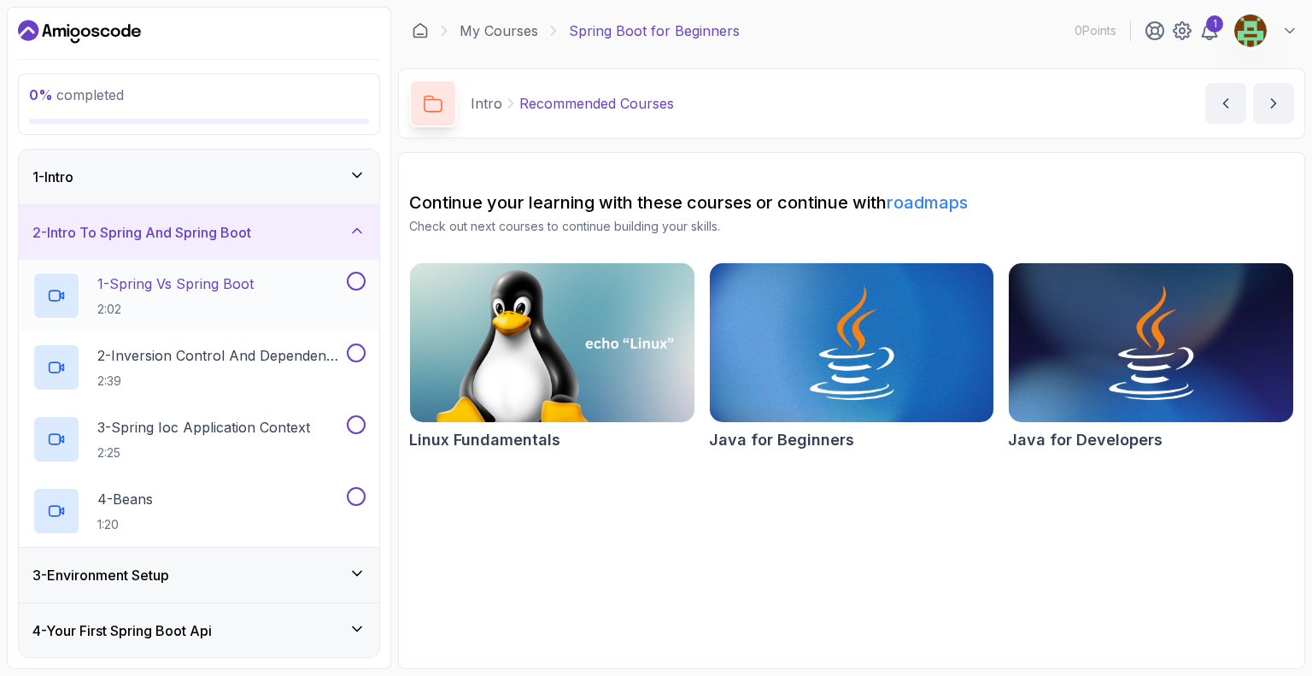
click at [233, 301] on p "2:02" at bounding box center [175, 309] width 156 height 17
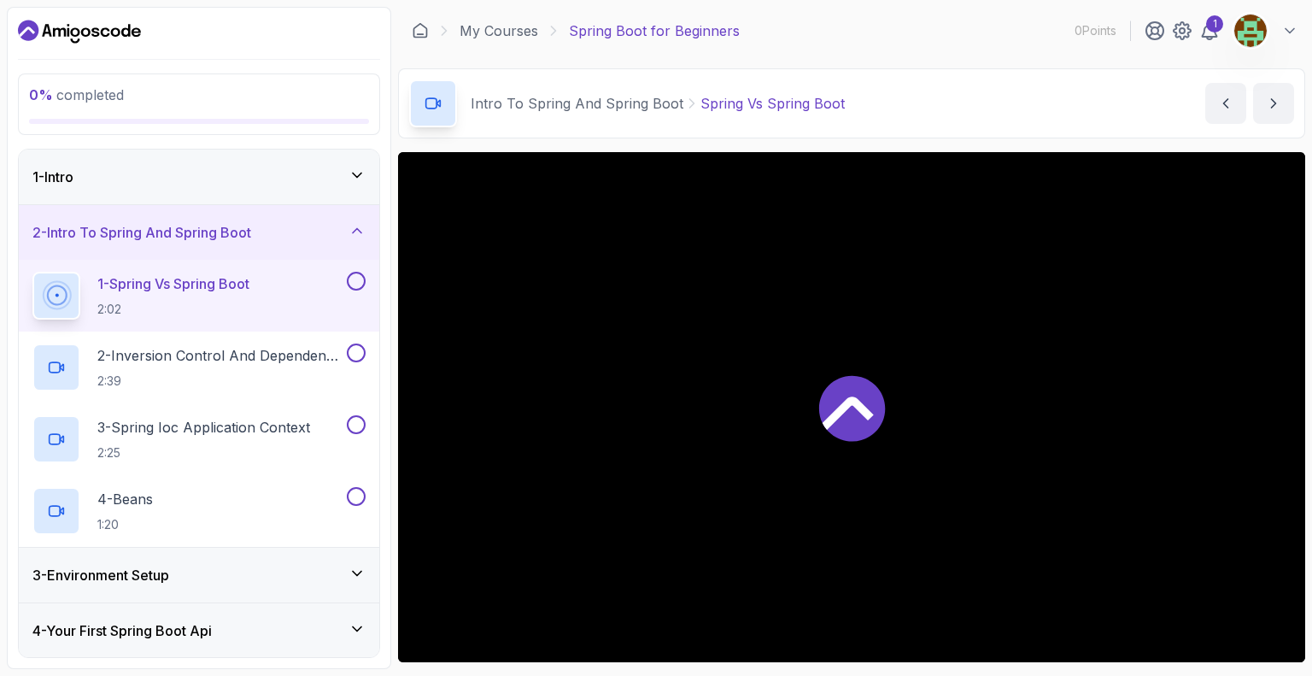
click at [359, 185] on div "1 - Intro" at bounding box center [198, 177] width 333 height 20
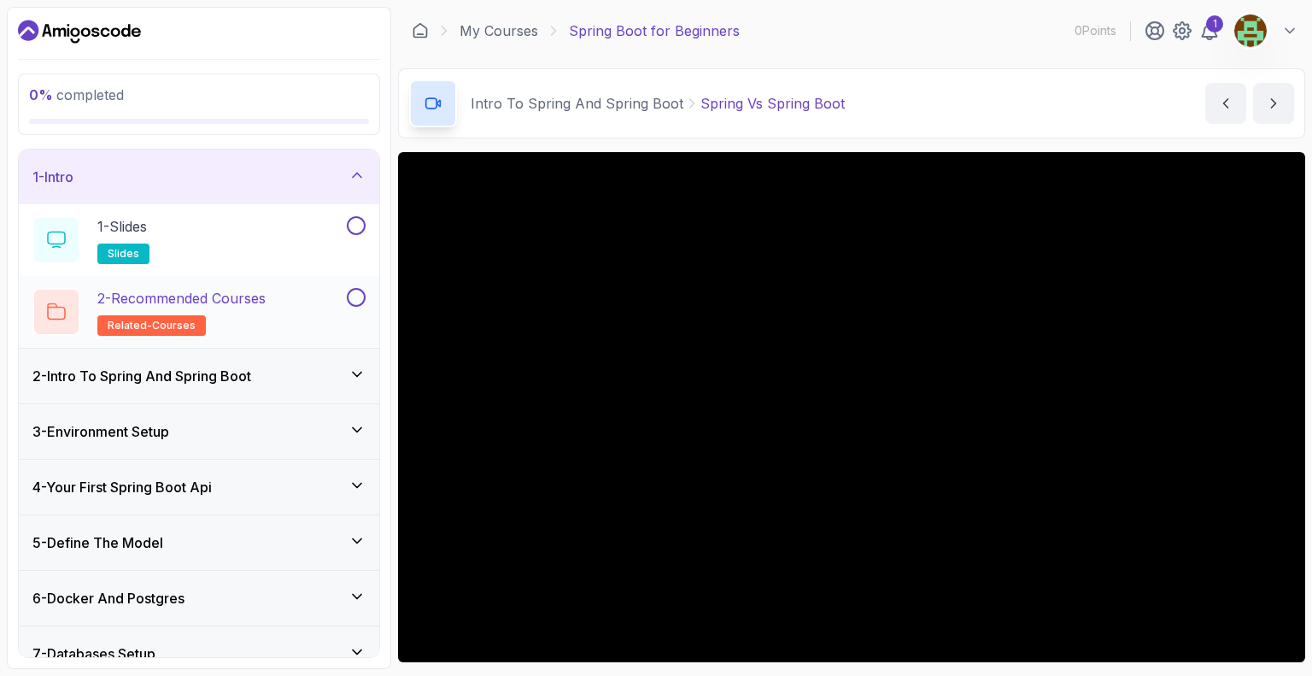
click at [322, 300] on div "2 - Recommended Courses related-courses" at bounding box center [187, 312] width 311 height 48
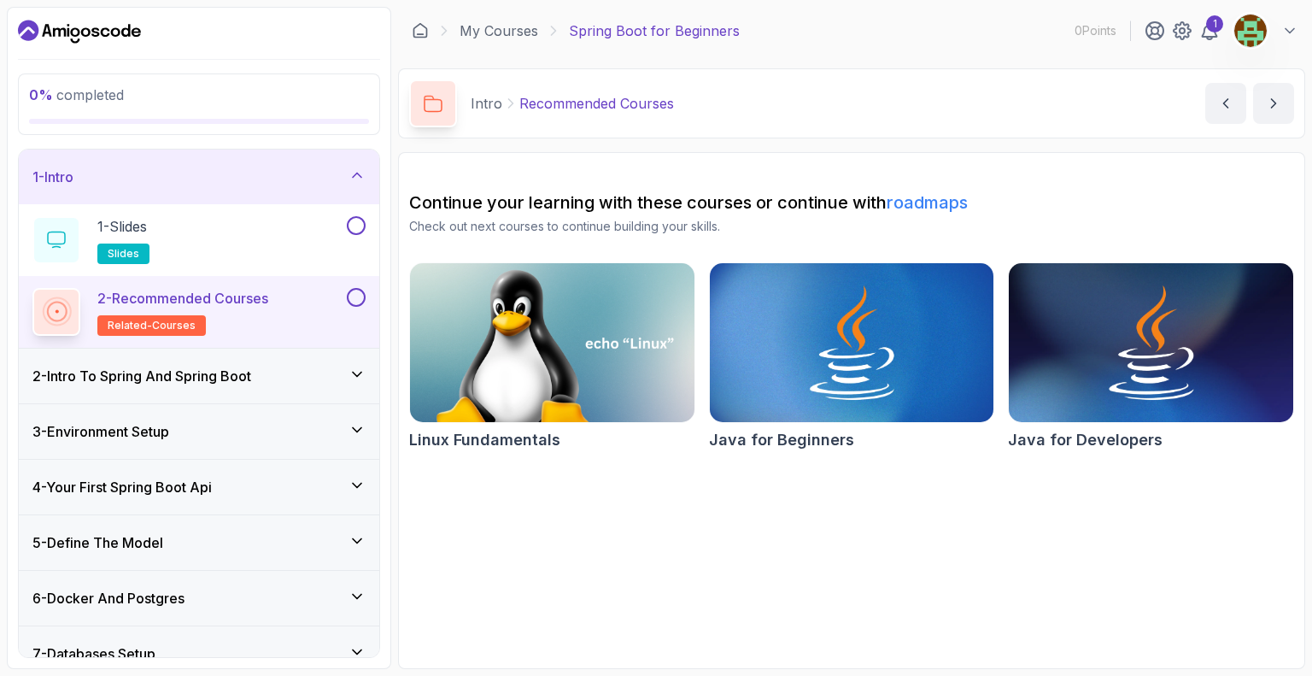
click at [273, 368] on div "2 - Intro To Spring And Spring Boot" at bounding box center [198, 376] width 333 height 20
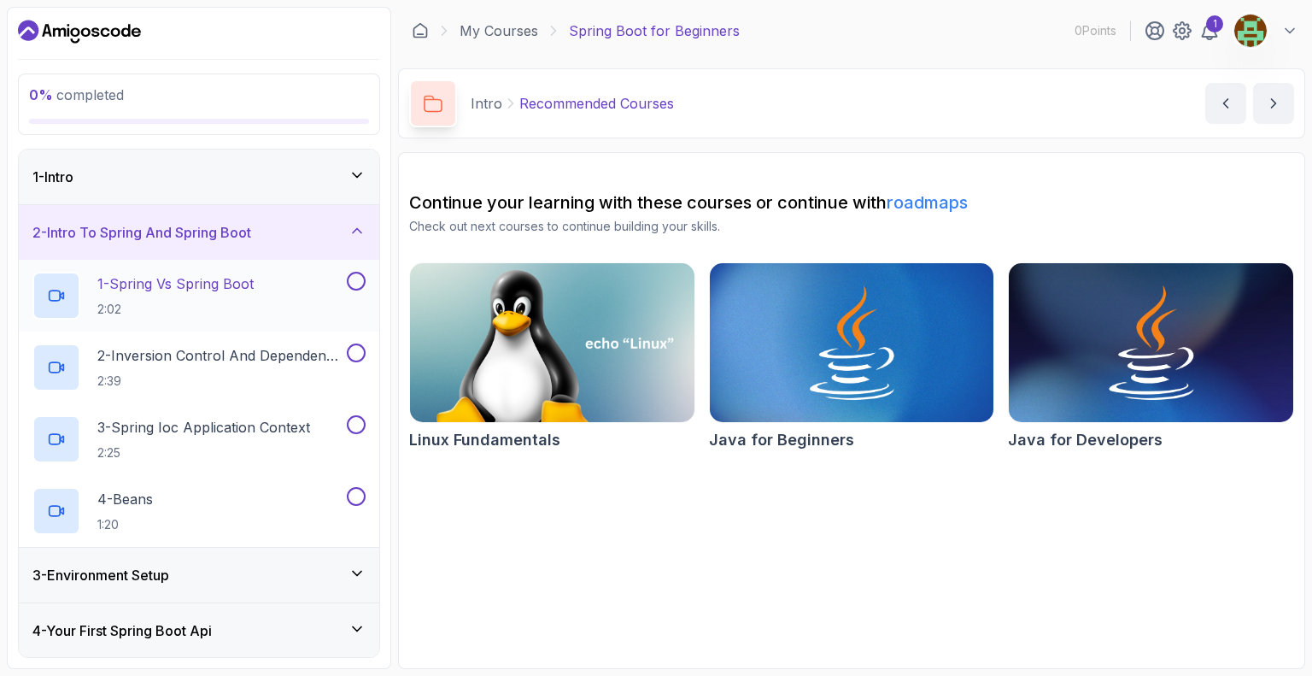
click at [249, 298] on h2 "1 - Spring Vs Spring Boot 2:02" at bounding box center [175, 295] width 156 height 44
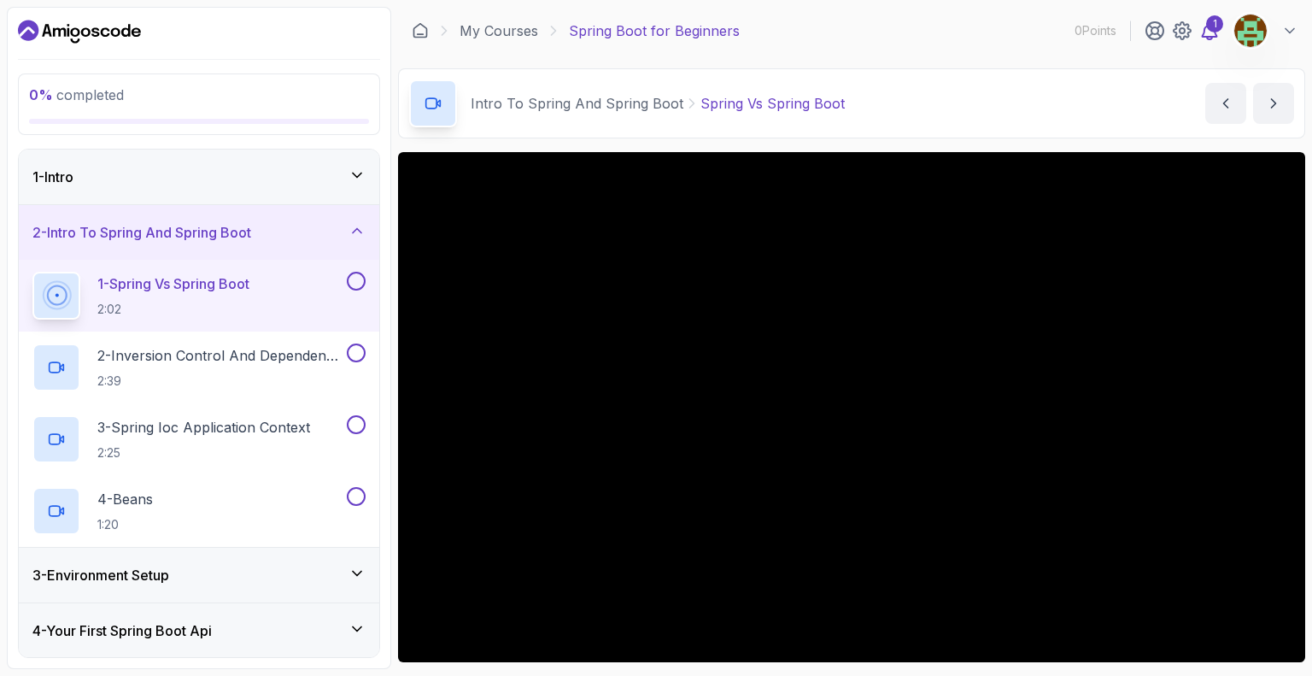
click at [1208, 30] on icon at bounding box center [1209, 30] width 20 height 20
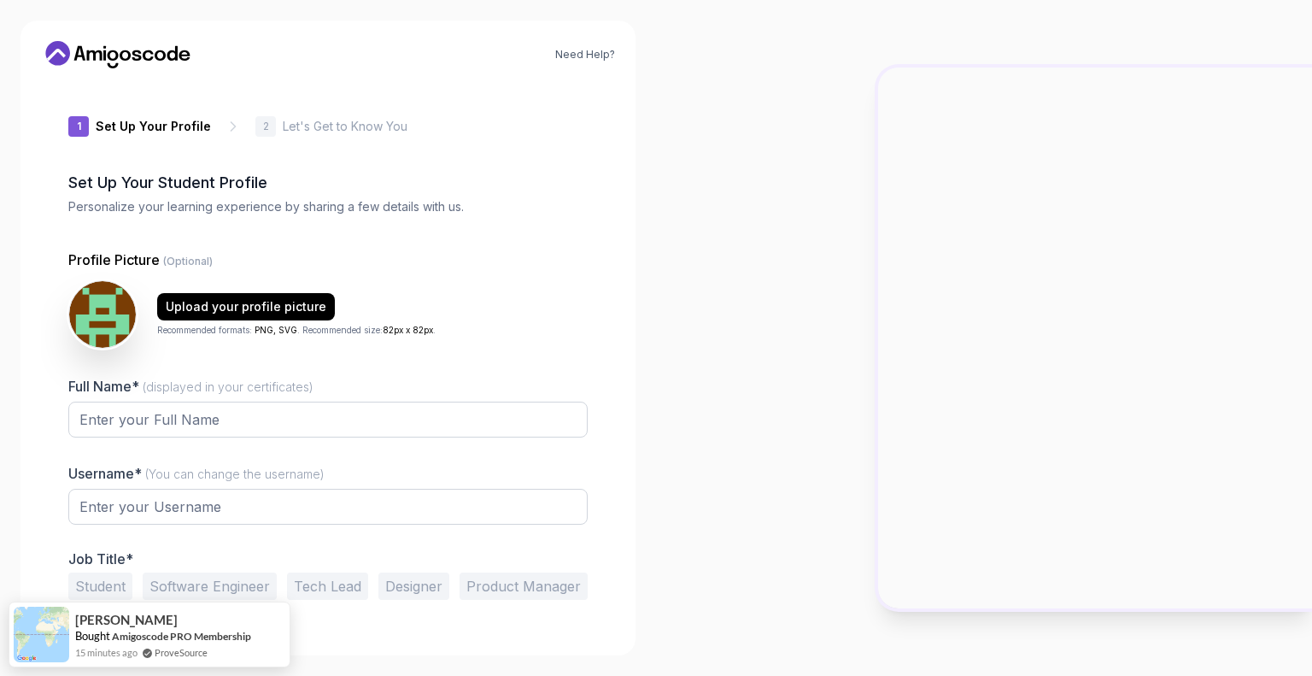
type input "dynamicbison52995"
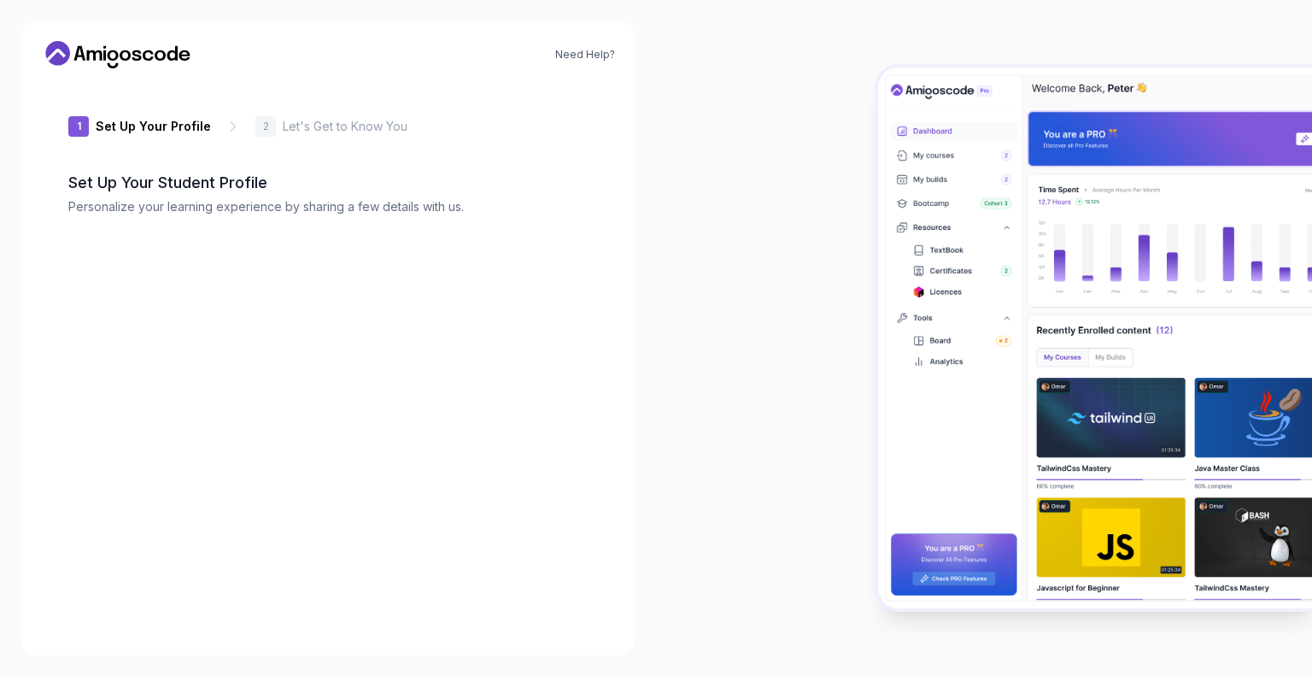
type input "livelycougardd27b"
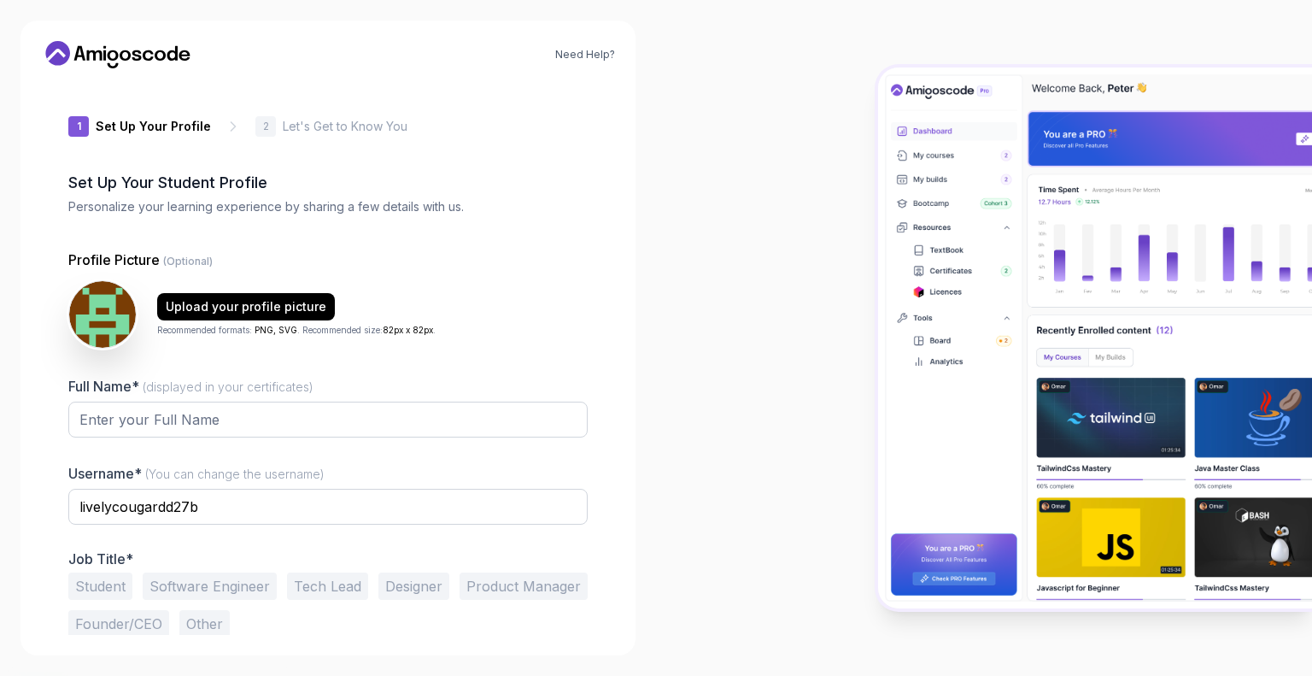
click at [176, 54] on icon at bounding box center [172, 53] width 10 height 15
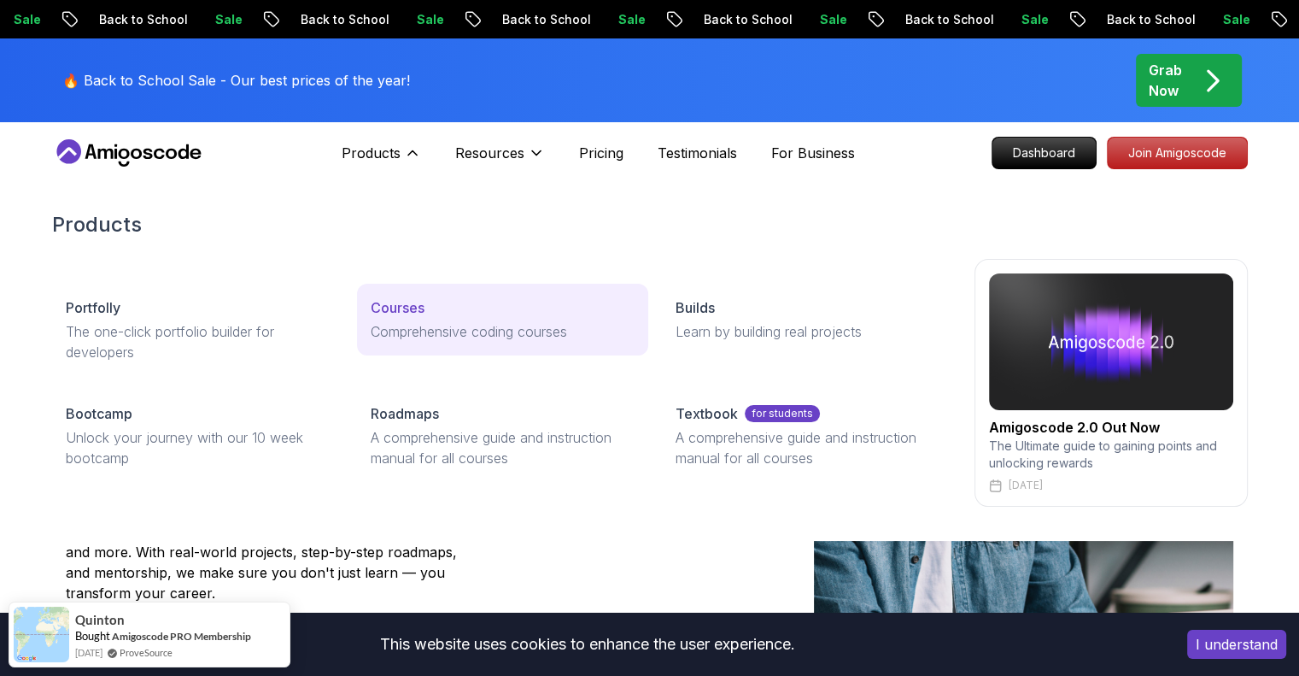
click at [412, 301] on p "Courses" at bounding box center [398, 307] width 54 height 20
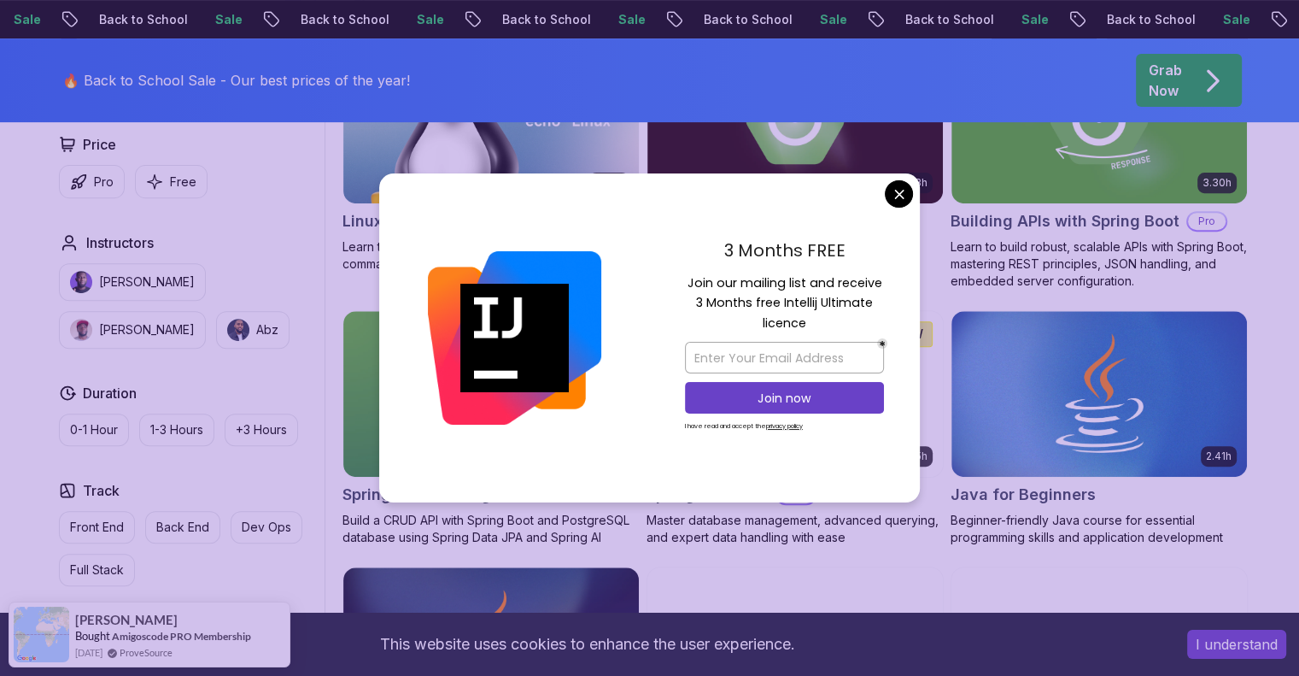
scroll to position [810, 0]
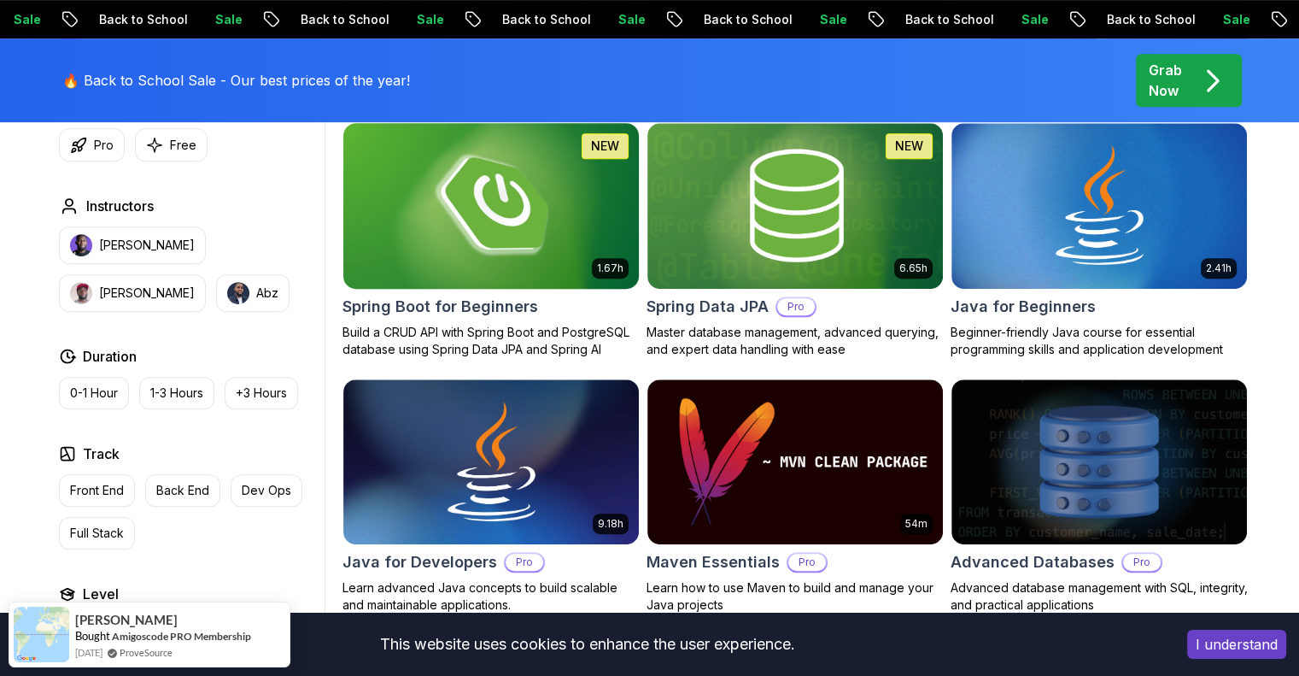
click at [496, 248] on img at bounding box center [491, 205] width 310 height 173
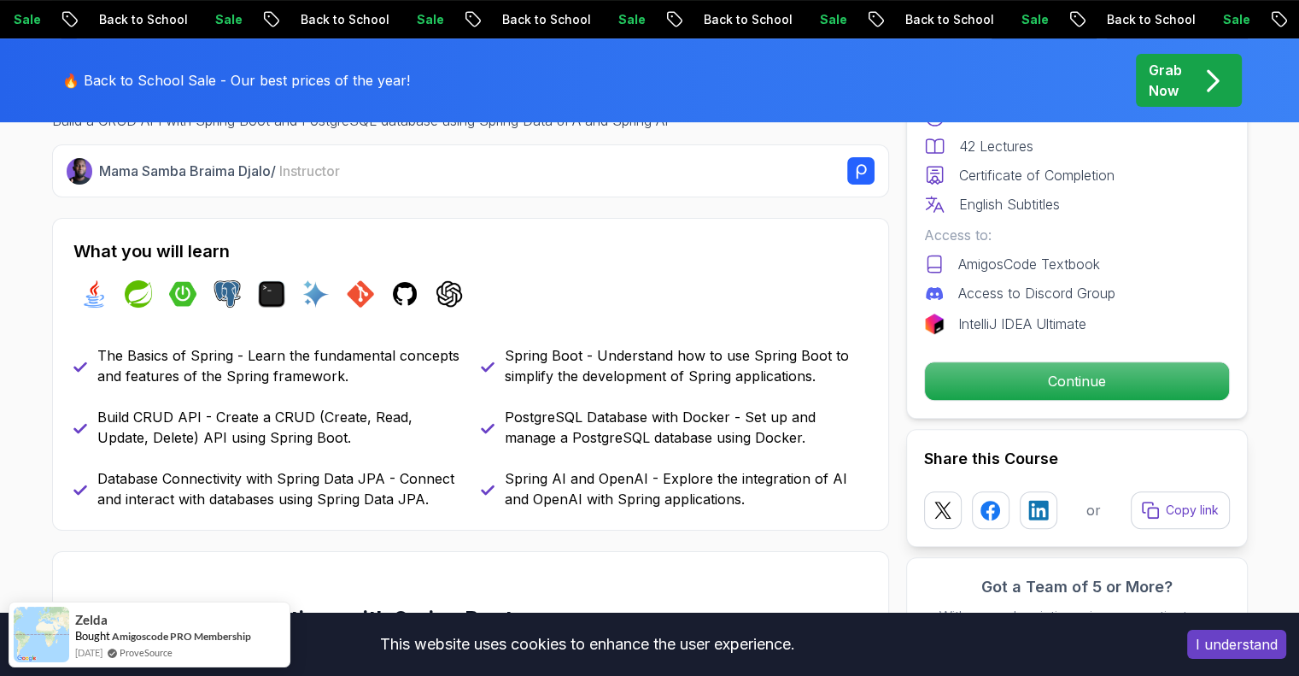
scroll to position [658, 0]
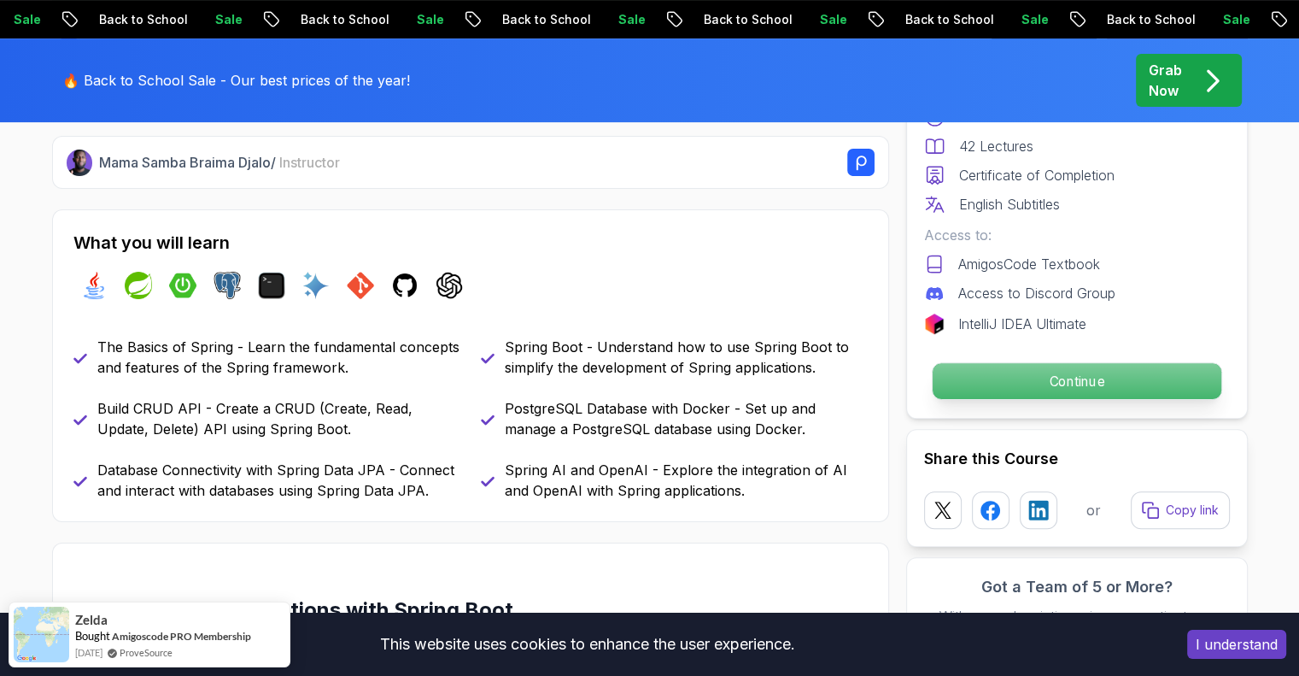
click at [1081, 368] on p "Continue" at bounding box center [1076, 381] width 289 height 36
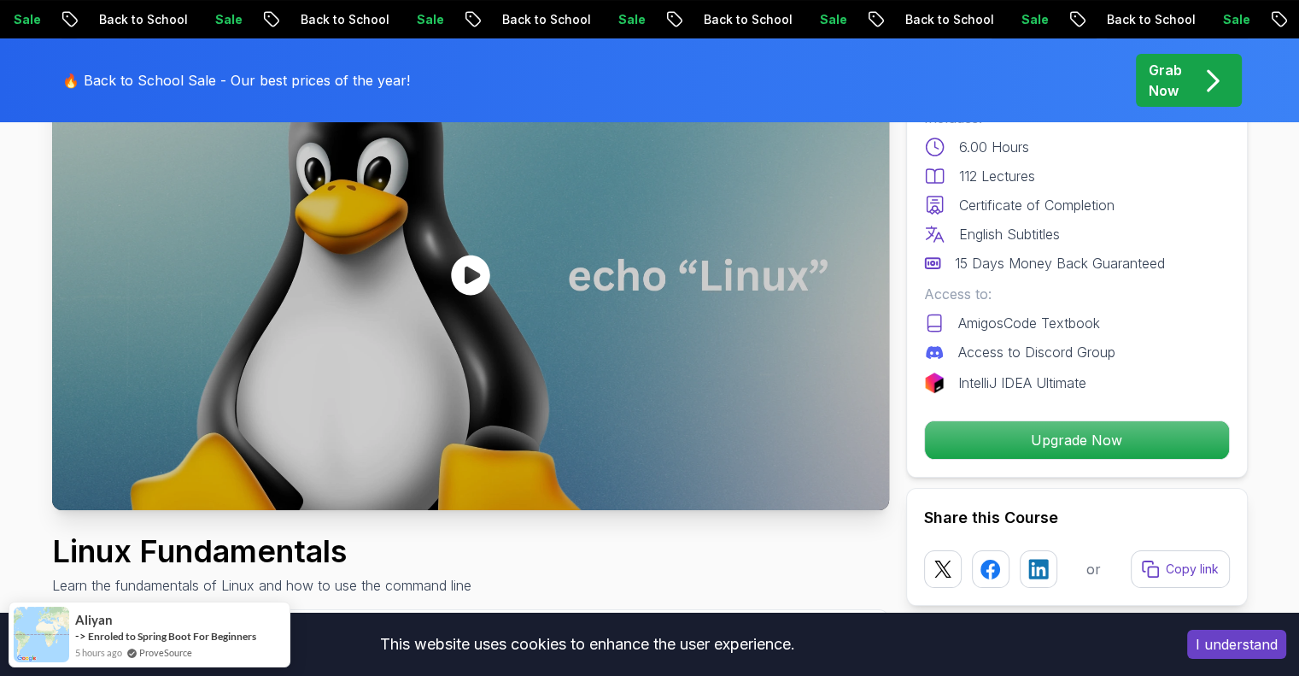
scroll to position [123, 0]
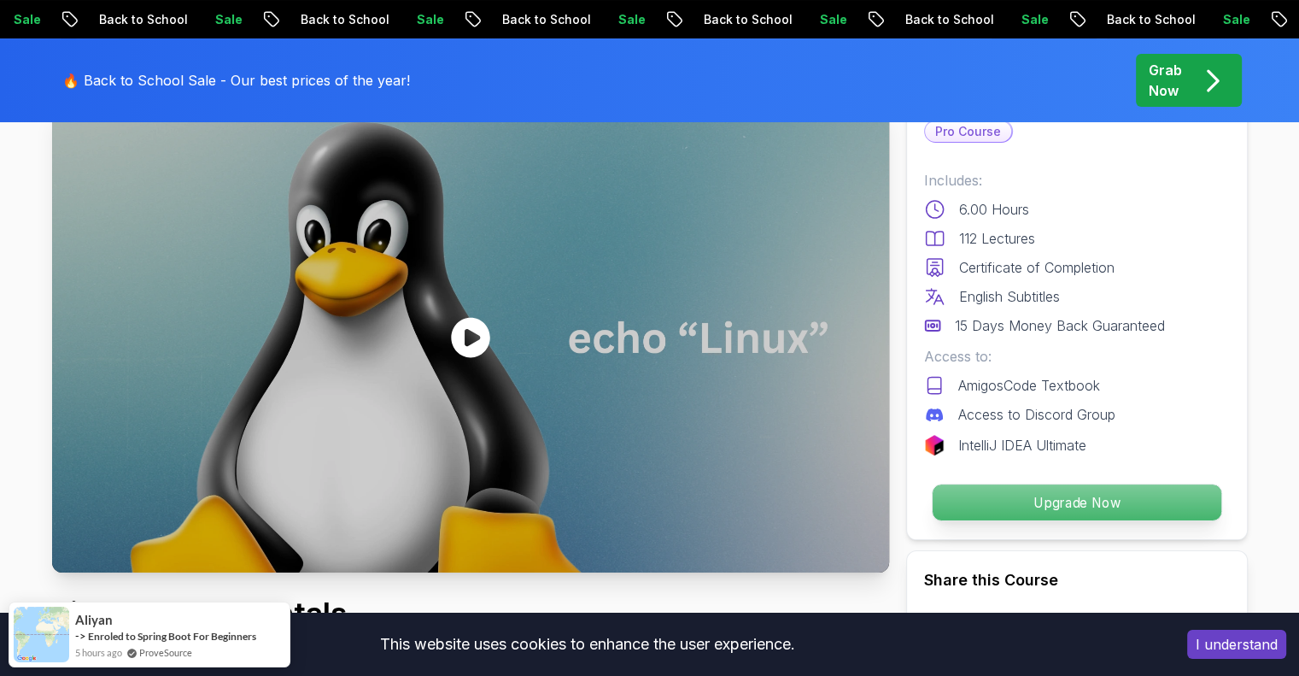
click at [1057, 501] on p "Upgrade Now" at bounding box center [1076, 502] width 289 height 36
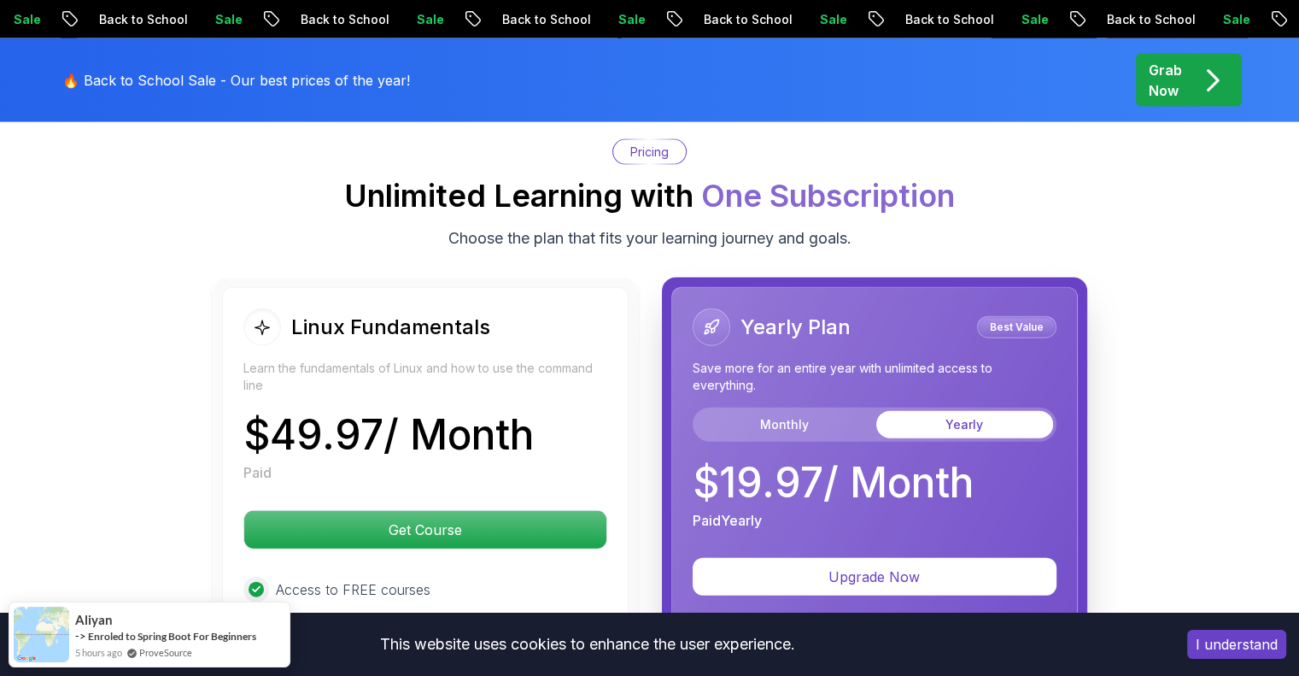
scroll to position [3782, 0]
